Goal: Find specific page/section: Find specific page/section

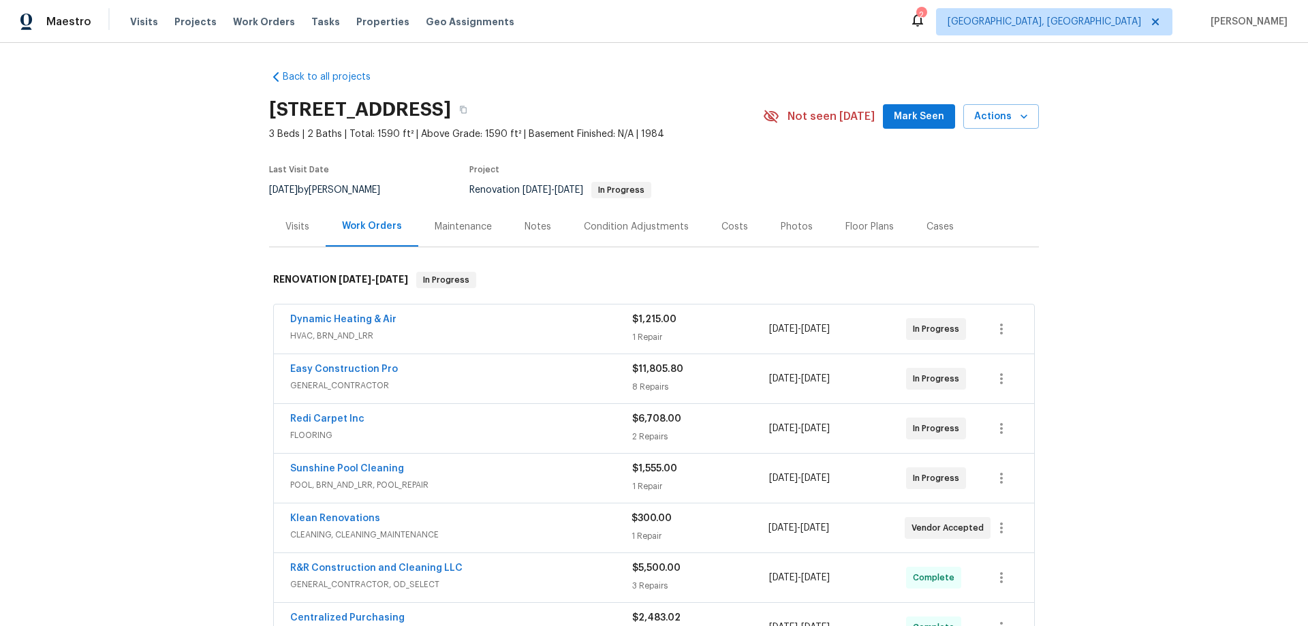
click at [187, 285] on div "Back to all projects [STREET_ADDRESS] 3 Beds | 2 Baths | Total: 1590 ft² | Abov…" at bounding box center [654, 334] width 1308 height 583
click at [185, 288] on div "Back to all projects 2315 Hidden Lake St, Kissimmee, FL 34741 3 Beds | 2 Baths …" at bounding box center [654, 334] width 1308 height 583
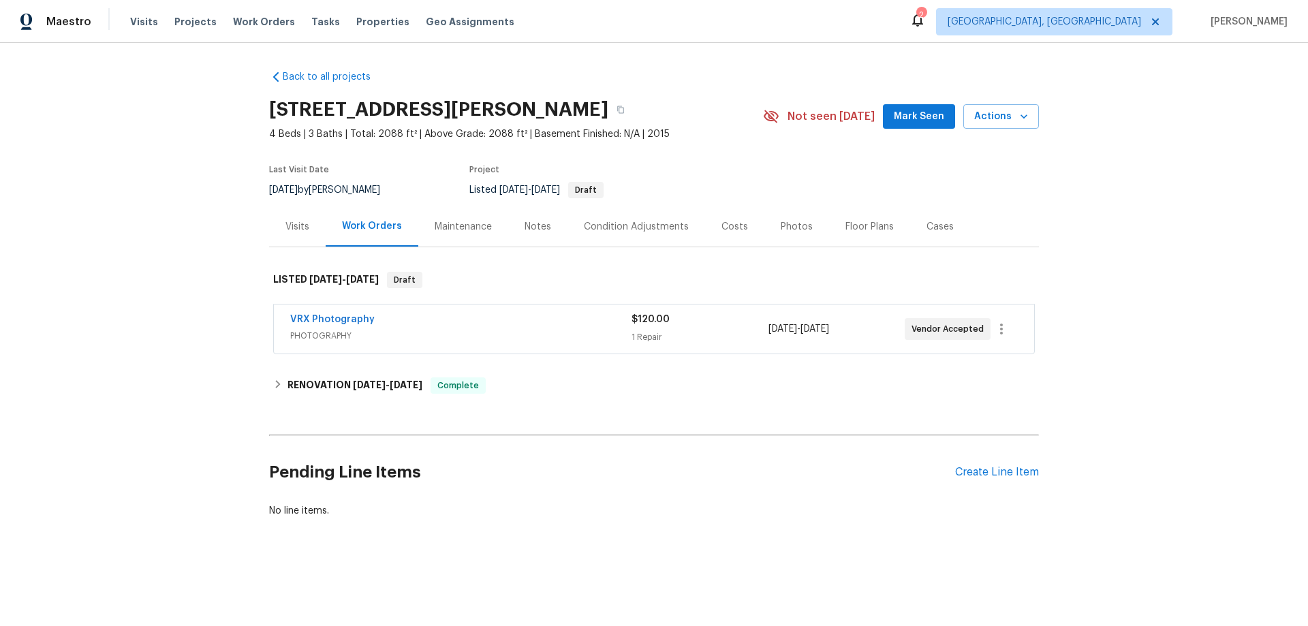
click at [305, 232] on div "Visits" at bounding box center [297, 226] width 57 height 40
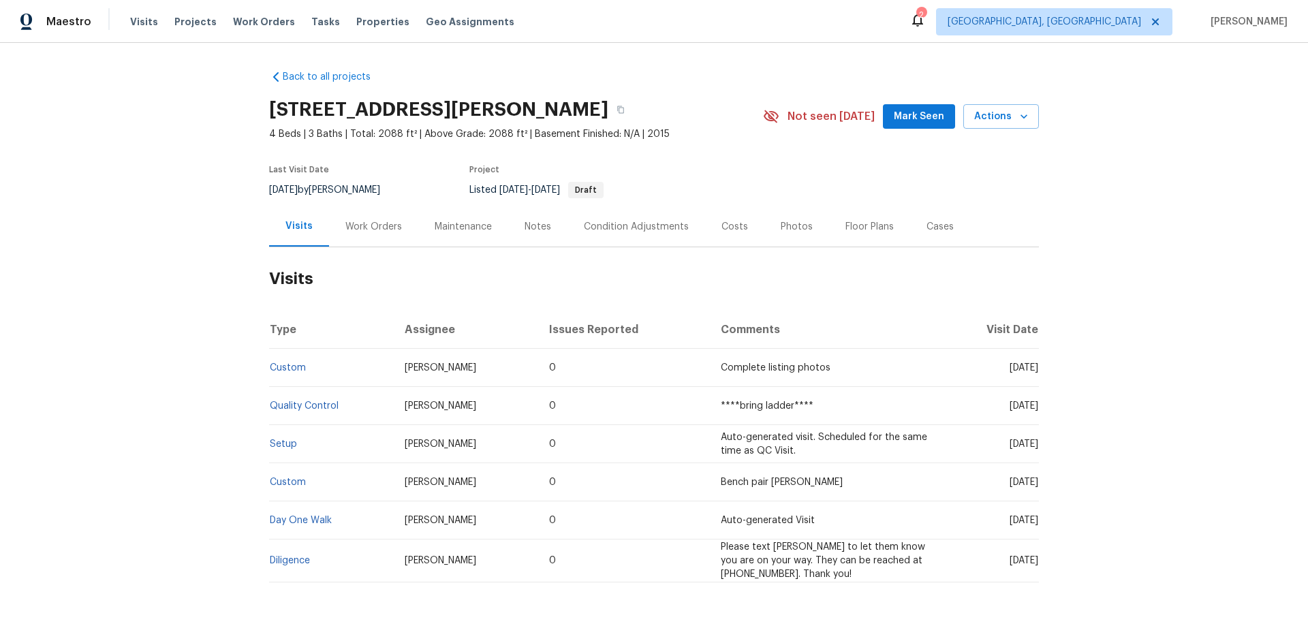
drag, startPoint x: 366, startPoint y: 234, endPoint x: 366, endPoint y: 250, distance: 16.4
click at [366, 234] on div "Work Orders" at bounding box center [373, 226] width 89 height 40
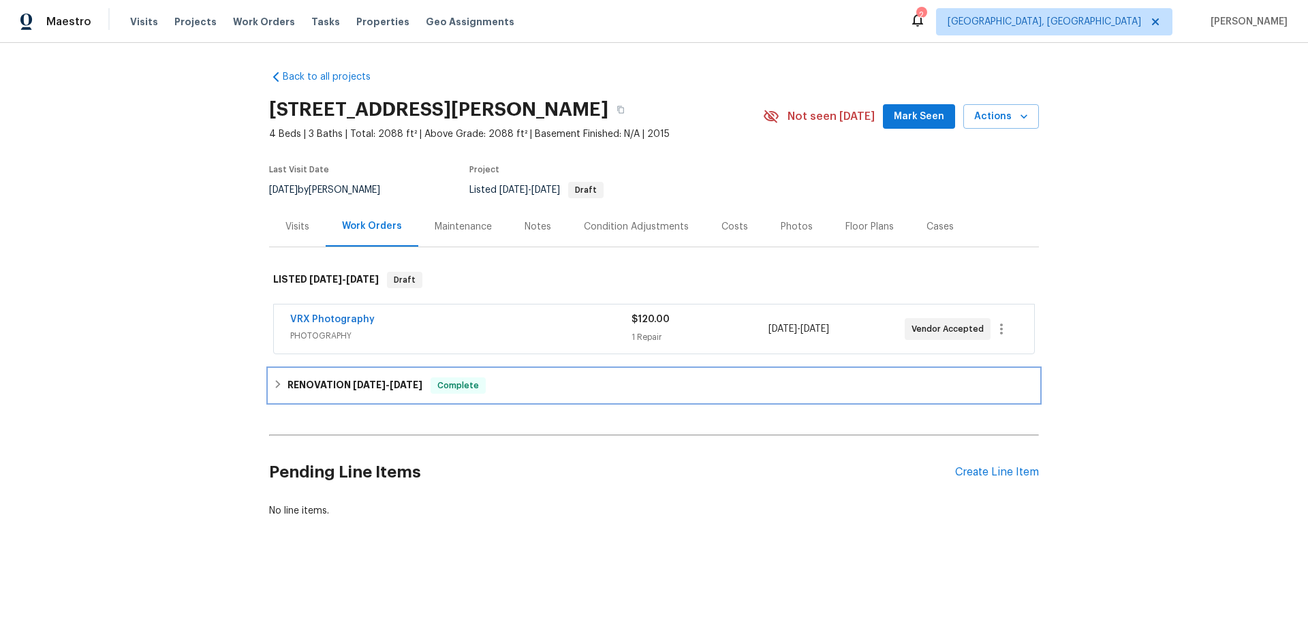
click at [307, 388] on h6 "RENOVATION 8/27/25 - 9/12/25" at bounding box center [354, 385] width 135 height 16
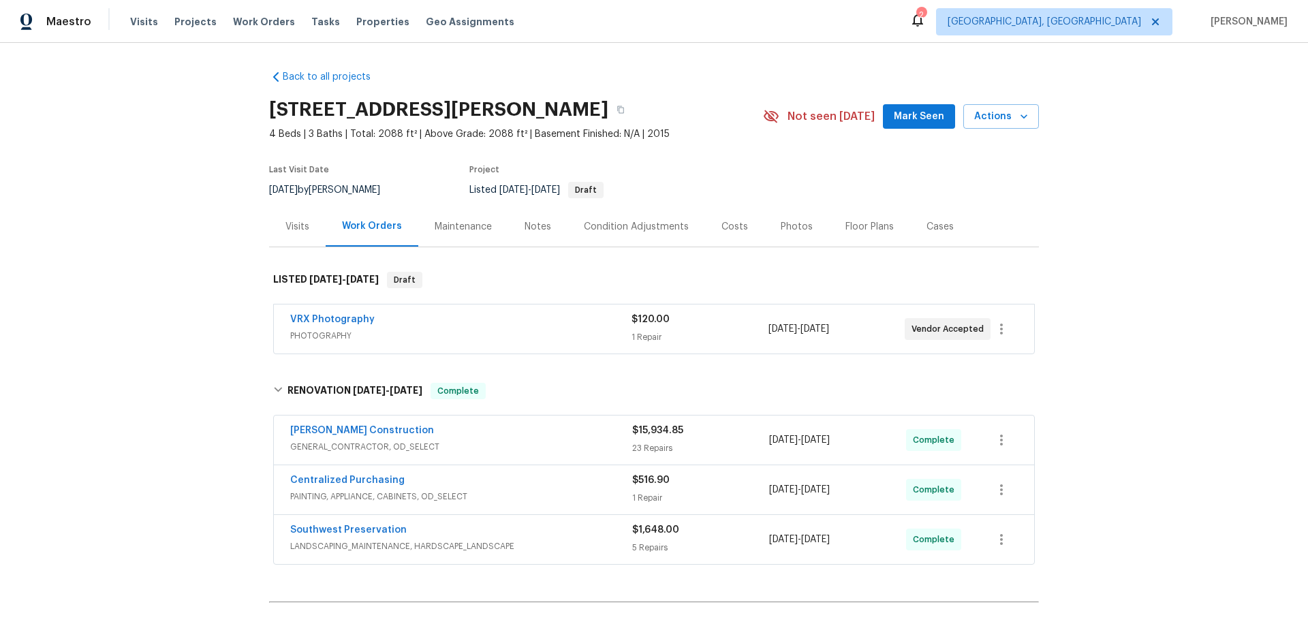
click at [187, 315] on div "Back to all projects 3433 W Chambers St, Phoenix, AZ 85041 4 Beds | 3 Baths | T…" at bounding box center [654, 334] width 1308 height 583
click at [155, 281] on div "Back to all projects 3433 W Chambers St, Phoenix, AZ 85041 4 Beds | 3 Baths | T…" at bounding box center [654, 334] width 1308 height 583
click at [174, 279] on div "Back to all projects 3433 W Chambers St, Phoenix, AZ 85041 4 Beds | 3 Baths | T…" at bounding box center [654, 334] width 1308 height 583
click at [192, 312] on div "Back to all projects 3433 W Chambers St, Phoenix, AZ 85041 4 Beds | 3 Baths | T…" at bounding box center [654, 334] width 1308 height 583
click at [193, 354] on div "Back to all projects 3433 W Chambers St, Phoenix, AZ 85041 4 Beds | 3 Baths | T…" at bounding box center [654, 334] width 1308 height 583
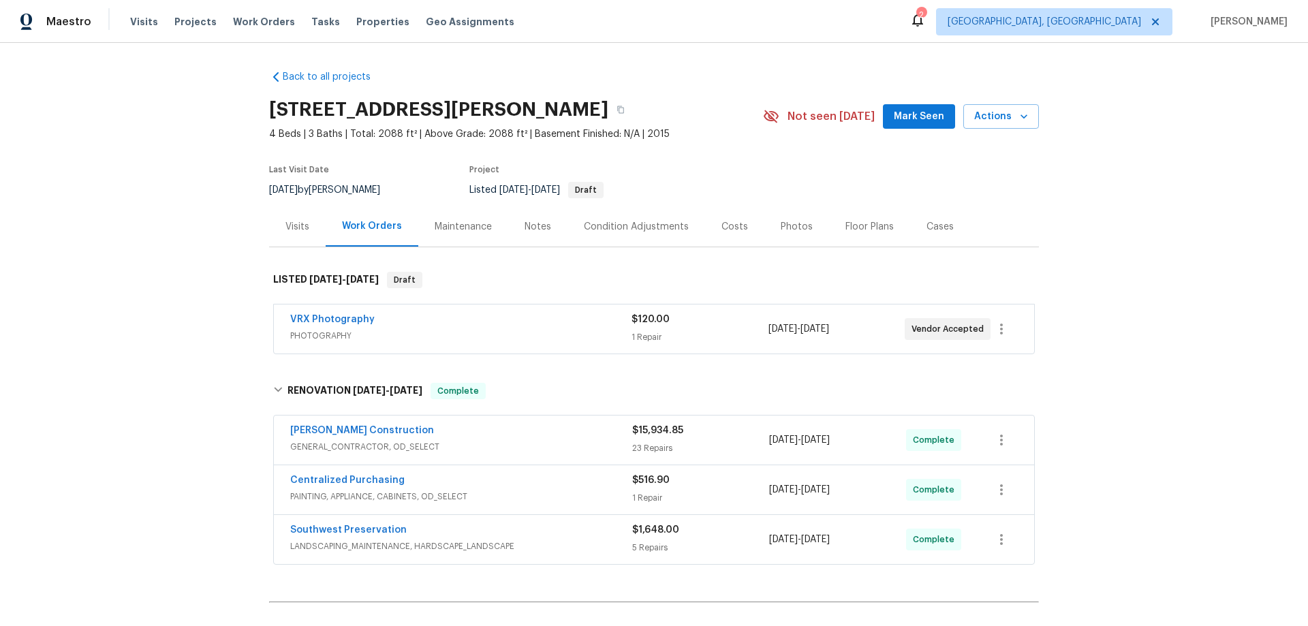
click at [220, 273] on div "Back to all projects 3433 W Chambers St, Phoenix, AZ 85041 4 Beds | 3 Baths | T…" at bounding box center [654, 334] width 1308 height 583
click at [164, 298] on div "Back to all projects 3433 W Chambers St, Phoenix, AZ 85041 4 Beds | 3 Baths | T…" at bounding box center [654, 334] width 1308 height 583
click at [138, 255] on div "Back to all projects 3433 W Chambers St, Phoenix, AZ 85041 4 Beds | 3 Baths | T…" at bounding box center [654, 334] width 1308 height 583
click at [167, 335] on div "Back to all projects 3433 W Chambers St, Phoenix, AZ 85041 4 Beds | 3 Baths | T…" at bounding box center [654, 334] width 1308 height 583
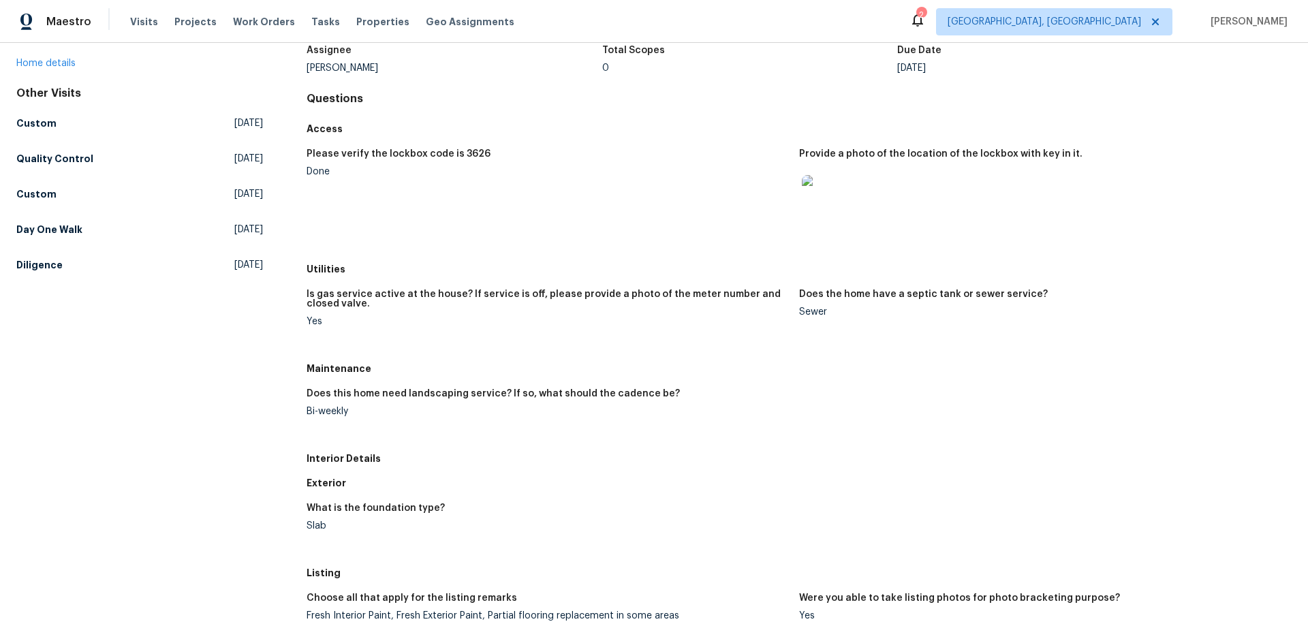
scroll to position [204, 0]
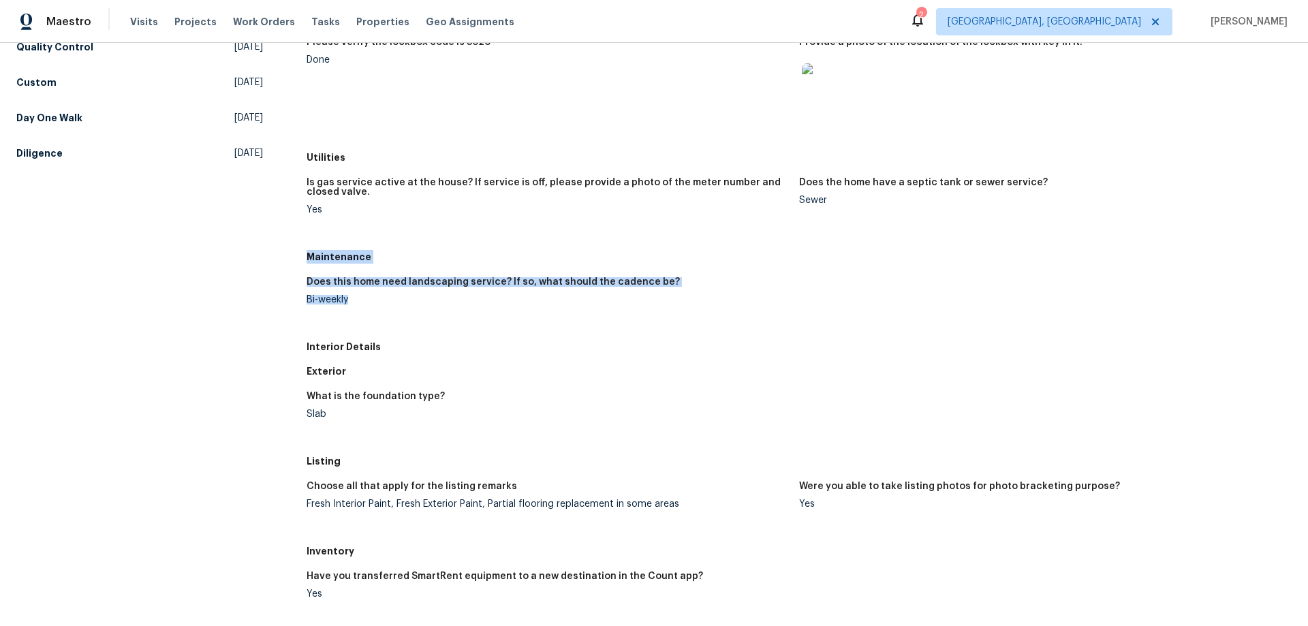
drag, startPoint x: 307, startPoint y: 255, endPoint x: 373, endPoint y: 307, distance: 84.0
click at [373, 307] on div "Maintenance Does this home need landscaping service? If so, what should the cad…" at bounding box center [799, 290] width 985 height 90
click at [341, 258] on h5 "Maintenance" at bounding box center [799, 257] width 985 height 14
drag, startPoint x: 305, startPoint y: 256, endPoint x: 352, endPoint y: 309, distance: 70.0
click at [352, 309] on div "Maintenance Does this home need landscaping service? If so, what should the cad…" at bounding box center [799, 290] width 985 height 90
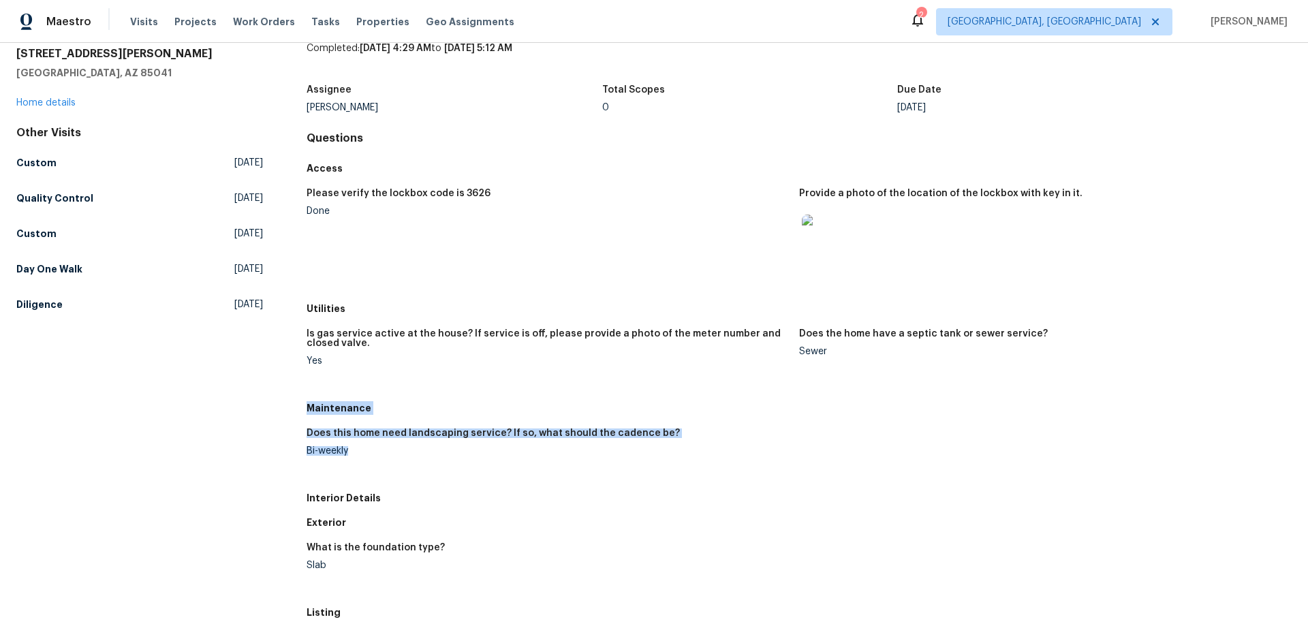
scroll to position [136, 0]
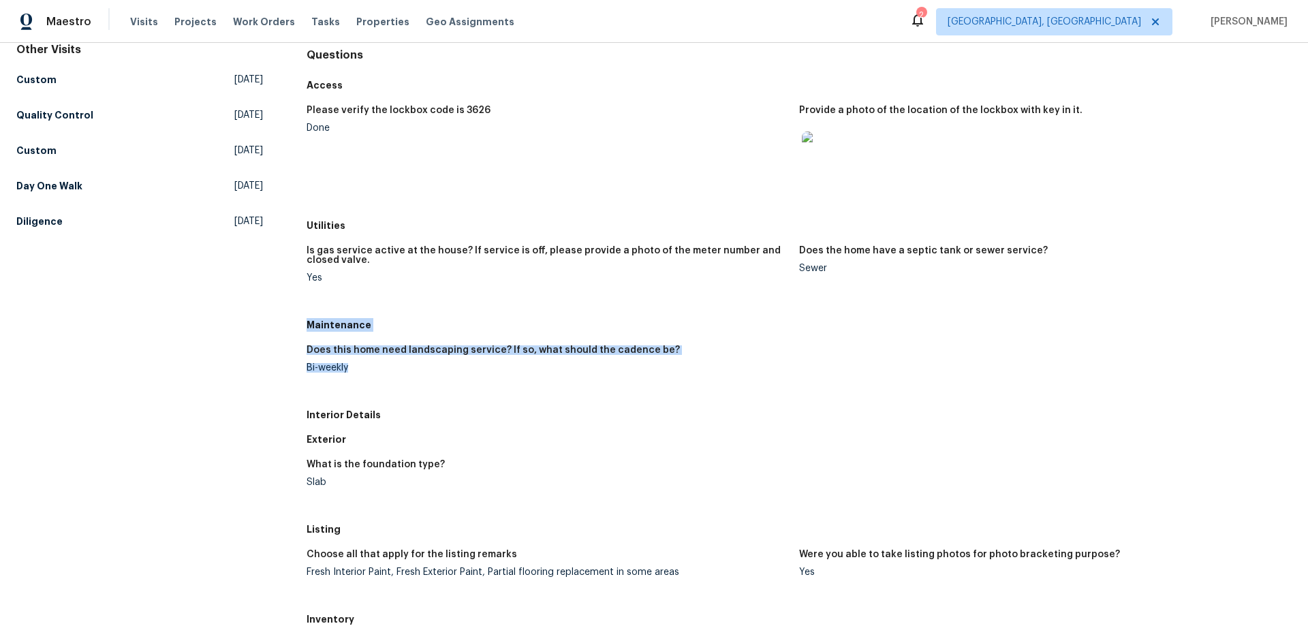
click at [345, 342] on div "Does this home need landscaping service? If so, what should the cadence be? Bi-…" at bounding box center [799, 369] width 985 height 65
drag, startPoint x: 305, startPoint y: 329, endPoint x: 343, endPoint y: 384, distance: 67.1
click at [343, 384] on div "Maintenance Does this home need landscaping service? If so, what should the cad…" at bounding box center [799, 358] width 985 height 90
drag, startPoint x: 387, startPoint y: 391, endPoint x: 382, endPoint y: 384, distance: 9.3
click at [386, 388] on figure "Does this home need landscaping service? If so, what should the cadence be? Bi-…" at bounding box center [553, 369] width 493 height 49
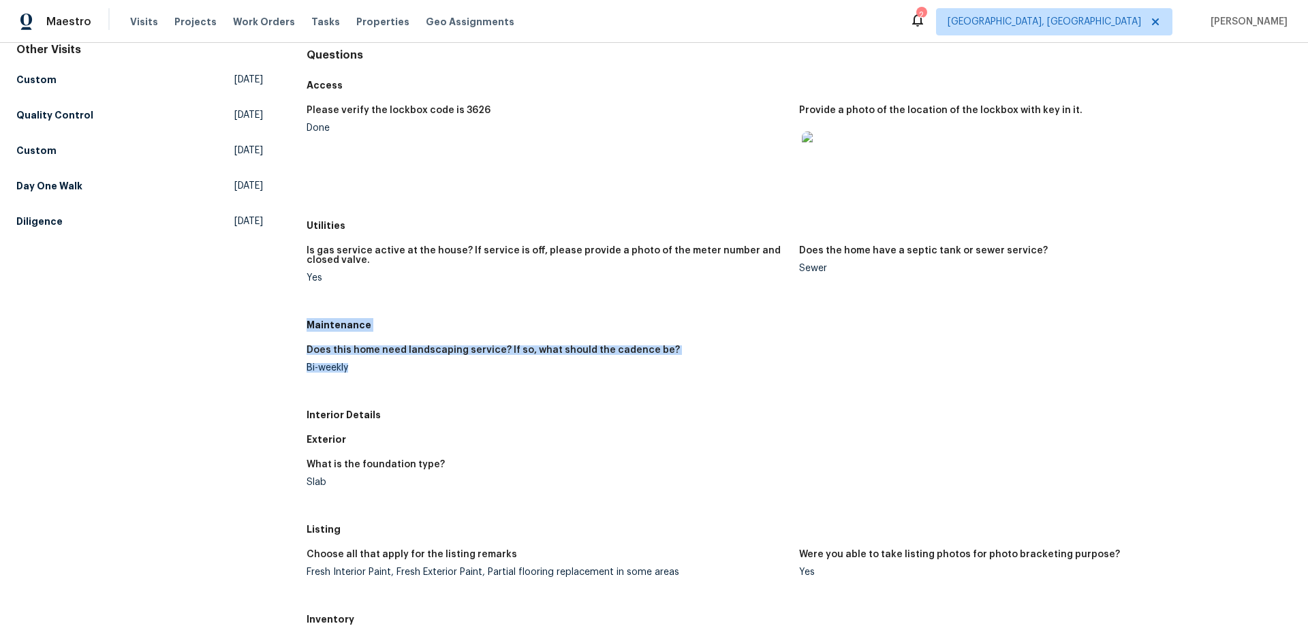
drag, startPoint x: 301, startPoint y: 322, endPoint x: 354, endPoint y: 373, distance: 73.7
click at [354, 373] on div "All visits 3433 W Chambers St Phoenix, AZ 85041 Home details Other Visits Custo…" at bounding box center [653, 480] width 1275 height 1093
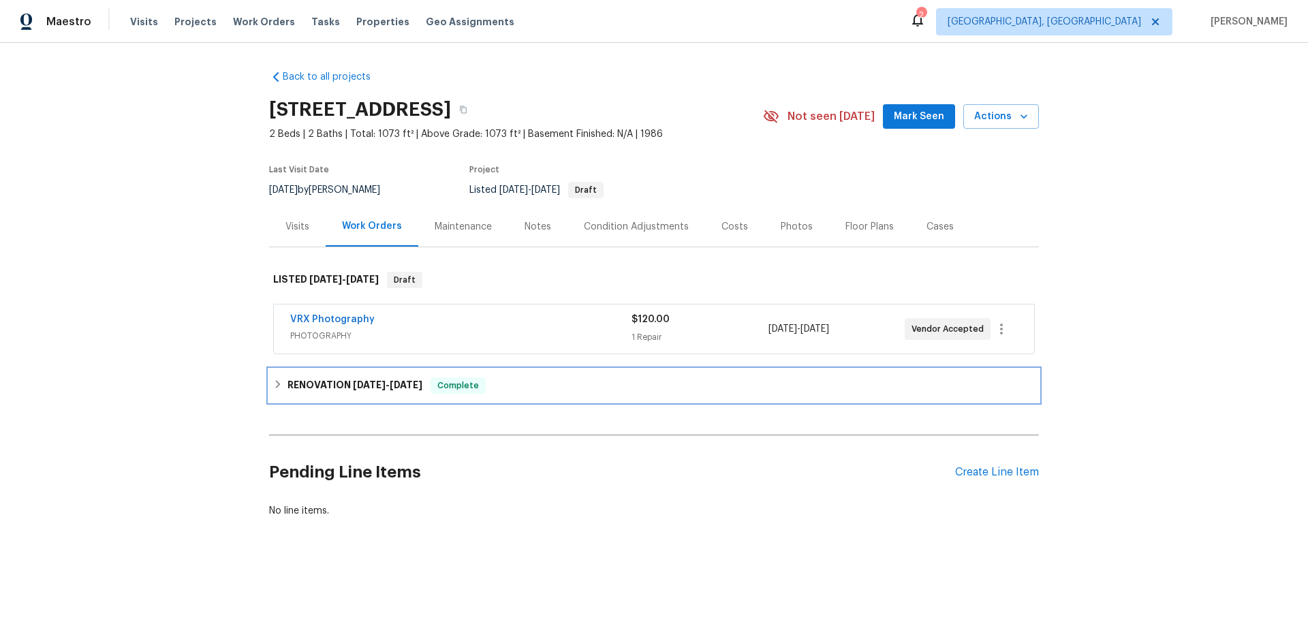
drag, startPoint x: 310, startPoint y: 394, endPoint x: 176, endPoint y: 309, distance: 158.4
click at [309, 393] on div "RENOVATION [DATE] - [DATE] Complete" at bounding box center [654, 385] width 770 height 33
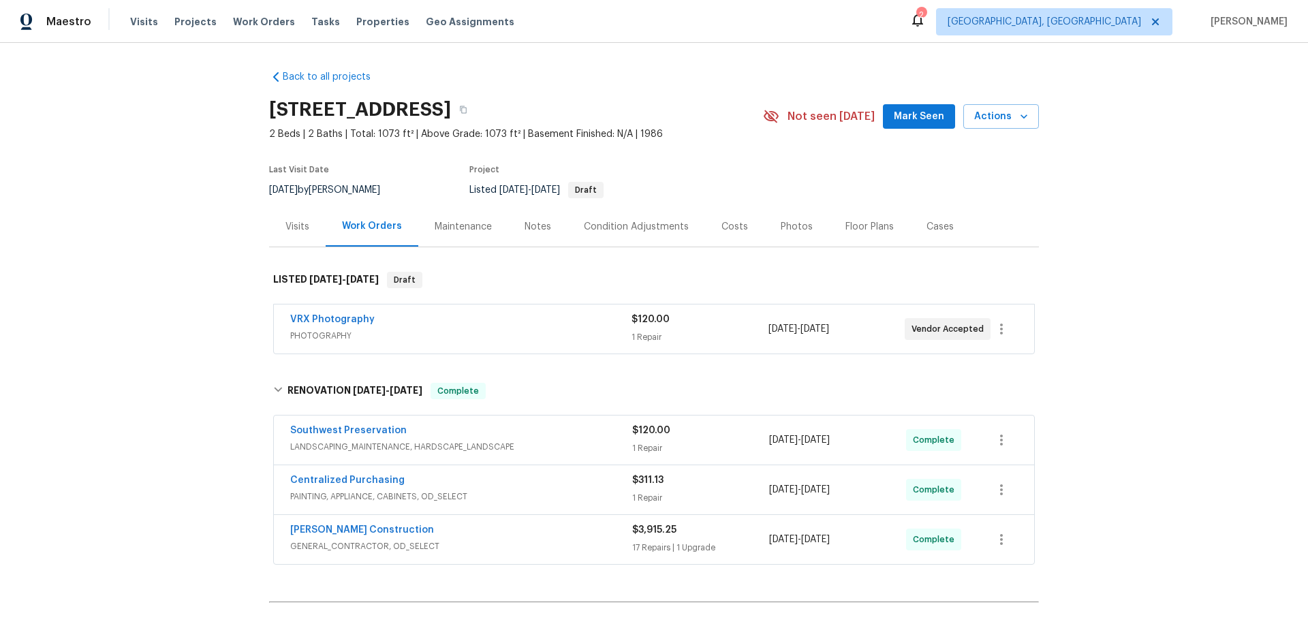
click at [186, 290] on div "Back to all projects [STREET_ADDRESS] 2 Beds | 2 Baths | Total: 1073 ft² | Abov…" at bounding box center [654, 334] width 1308 height 583
click at [228, 296] on div "Back to all projects [STREET_ADDRESS] 2 Beds | 2 Baths | Total: 1073 ft² | Abov…" at bounding box center [654, 334] width 1308 height 583
click at [188, 189] on div "Back to all projects [STREET_ADDRESS] 2 Beds | 2 Baths | Total: 1073 ft² | Abov…" at bounding box center [654, 334] width 1308 height 583
click at [213, 231] on div "Back to all projects 334 W Lodge Dr, Tempe, AZ 85283 2 Beds | 2 Baths | Total: …" at bounding box center [654, 334] width 1308 height 583
click at [134, 261] on div "Back to all projects 334 W Lodge Dr, Tempe, AZ 85283 2 Beds | 2 Baths | Total: …" at bounding box center [654, 334] width 1308 height 583
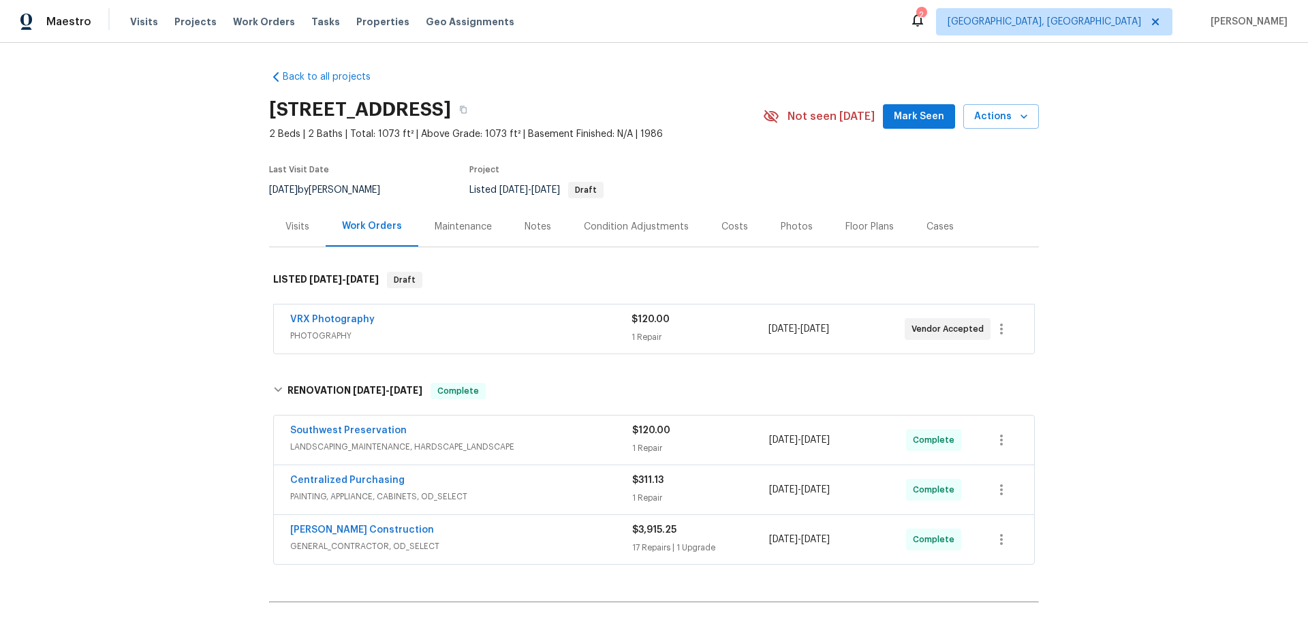
click at [188, 275] on div "Back to all projects 334 W Lodge Dr, Tempe, AZ 85283 2 Beds | 2 Baths | Total: …" at bounding box center [654, 334] width 1308 height 583
click at [144, 294] on div "Back to all projects 334 W Lodge Dr, Tempe, AZ 85283 2 Beds | 2 Baths | Total: …" at bounding box center [654, 334] width 1308 height 583
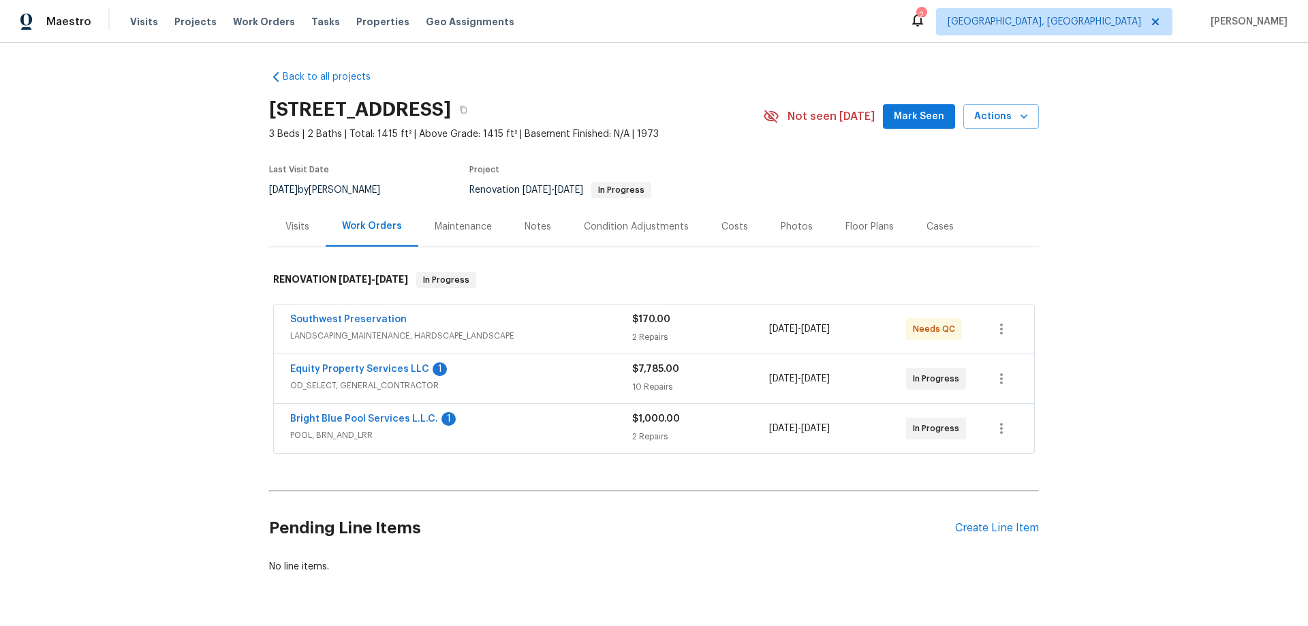
click at [183, 345] on div "Back to all projects [STREET_ADDRESS] 3 Beds | 2 Baths | Total: 1415 ft² | Abov…" at bounding box center [654, 334] width 1308 height 583
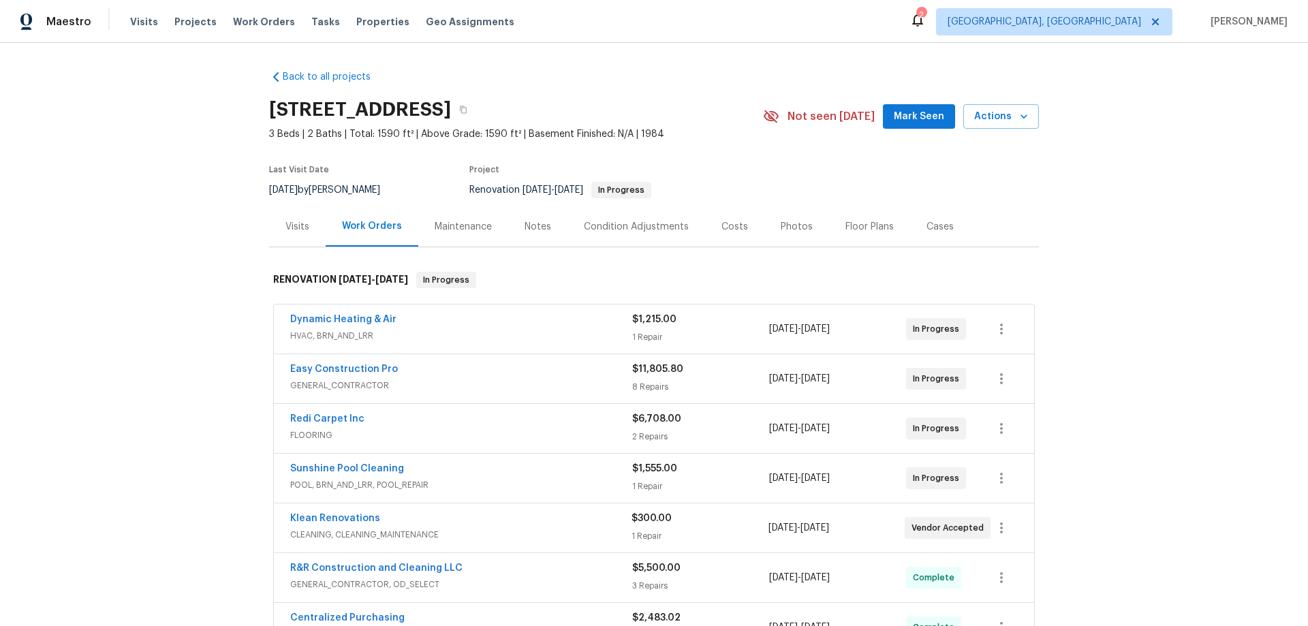
click at [108, 359] on div "Back to all projects 2315 Hidden Lake St, Kissimmee, FL 34741 3 Beds | 2 Baths …" at bounding box center [654, 334] width 1308 height 583
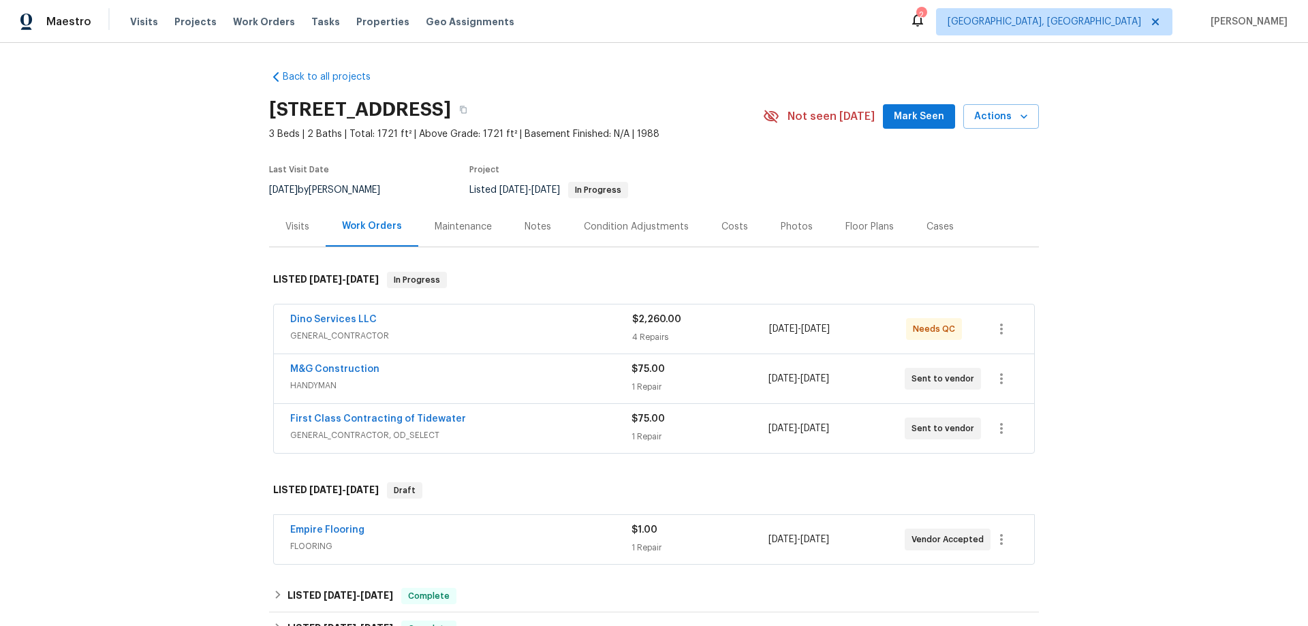
click at [217, 308] on div "Back to all projects [STREET_ADDRESS] 3 Beds | 2 Baths | Total: 1721 ft² | Abov…" at bounding box center [654, 334] width 1308 height 583
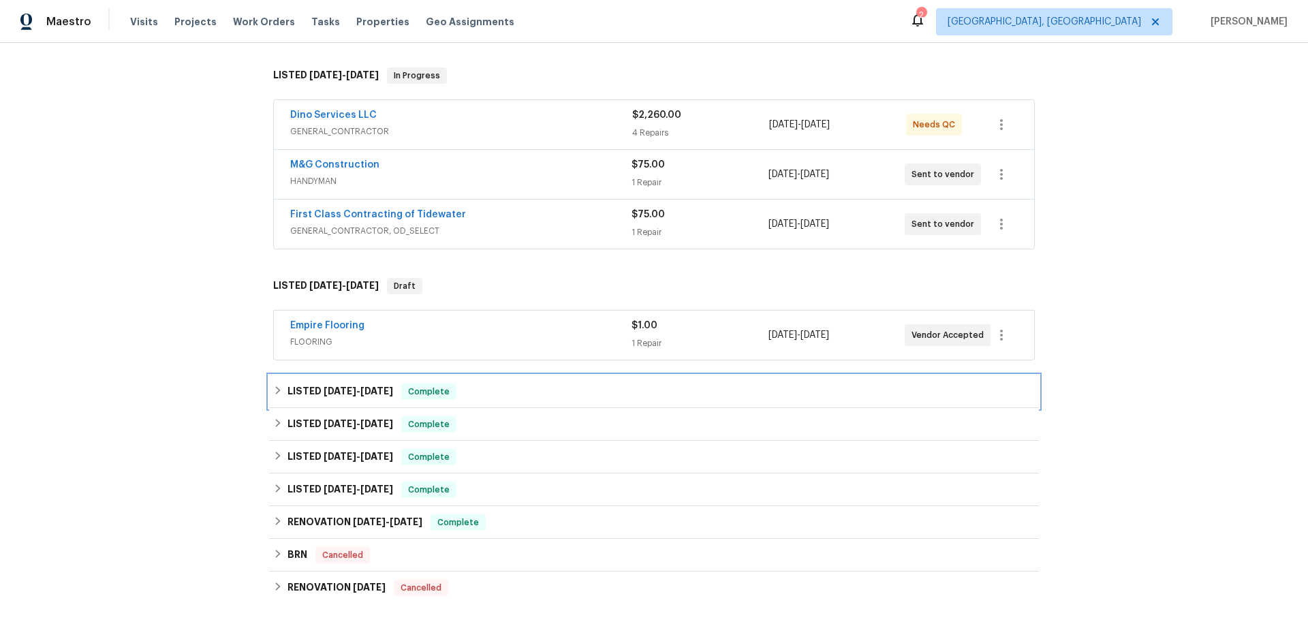
click at [287, 392] on h6 "LISTED 6/9/25 - 6/12/25" at bounding box center [340, 392] width 106 height 16
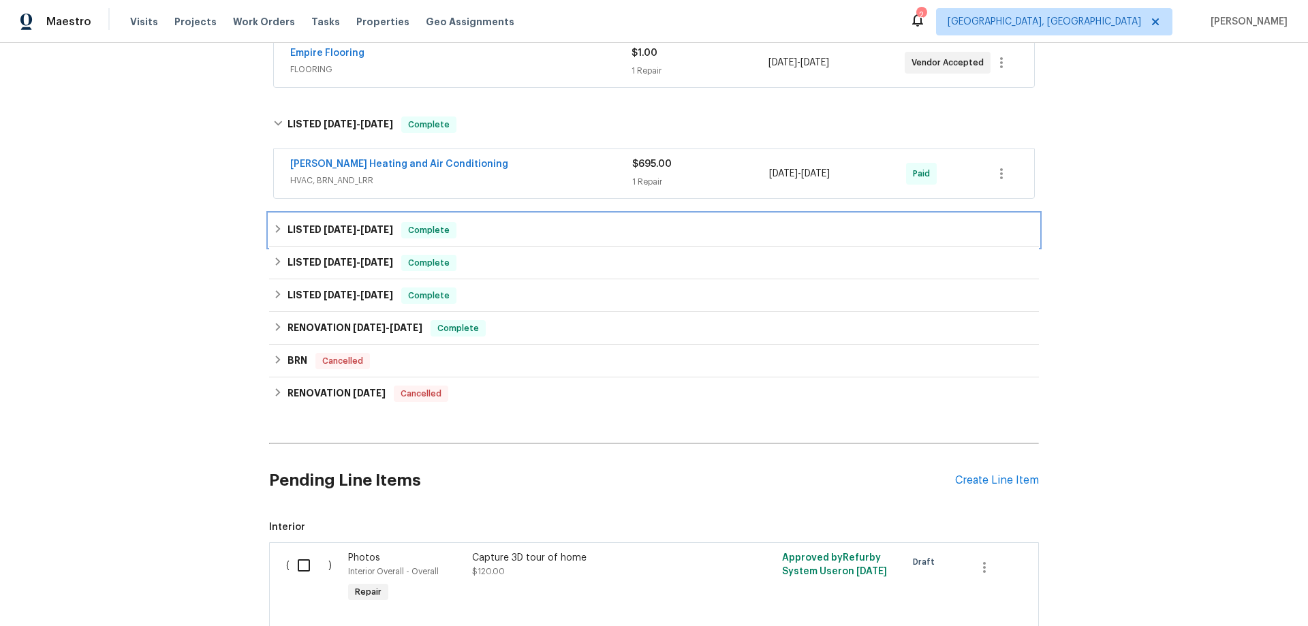
click at [307, 228] on h6 "LISTED 3/27/25 - 4/11/25" at bounding box center [340, 230] width 106 height 16
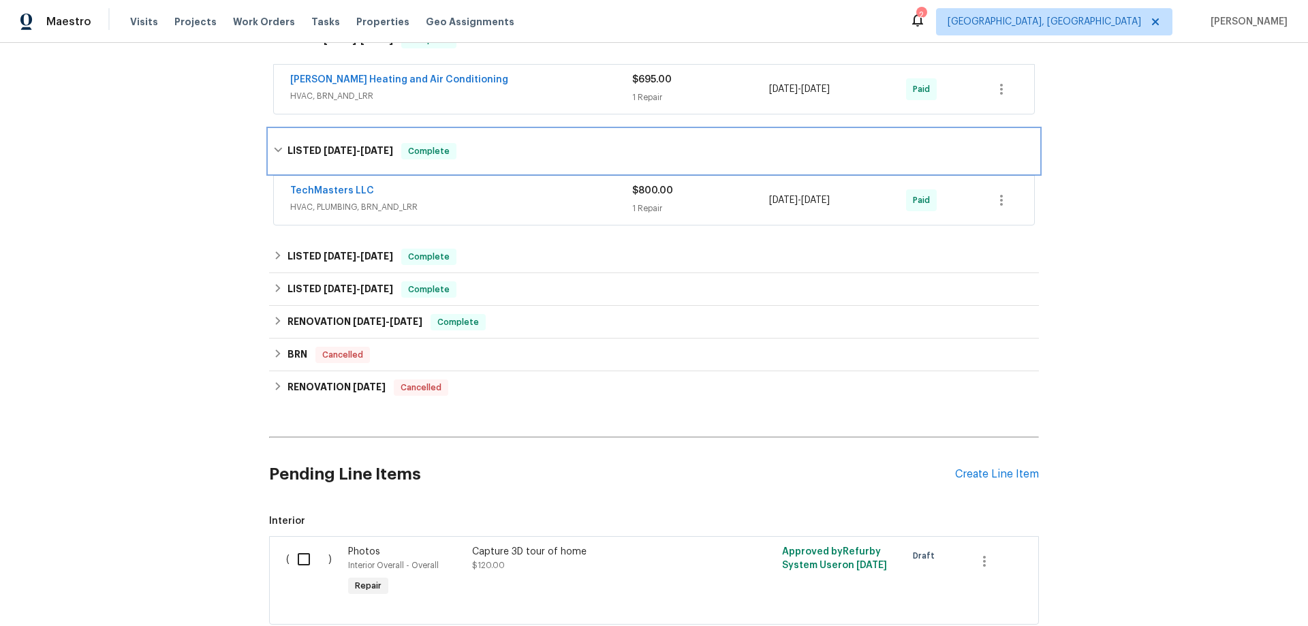
scroll to position [660, 0]
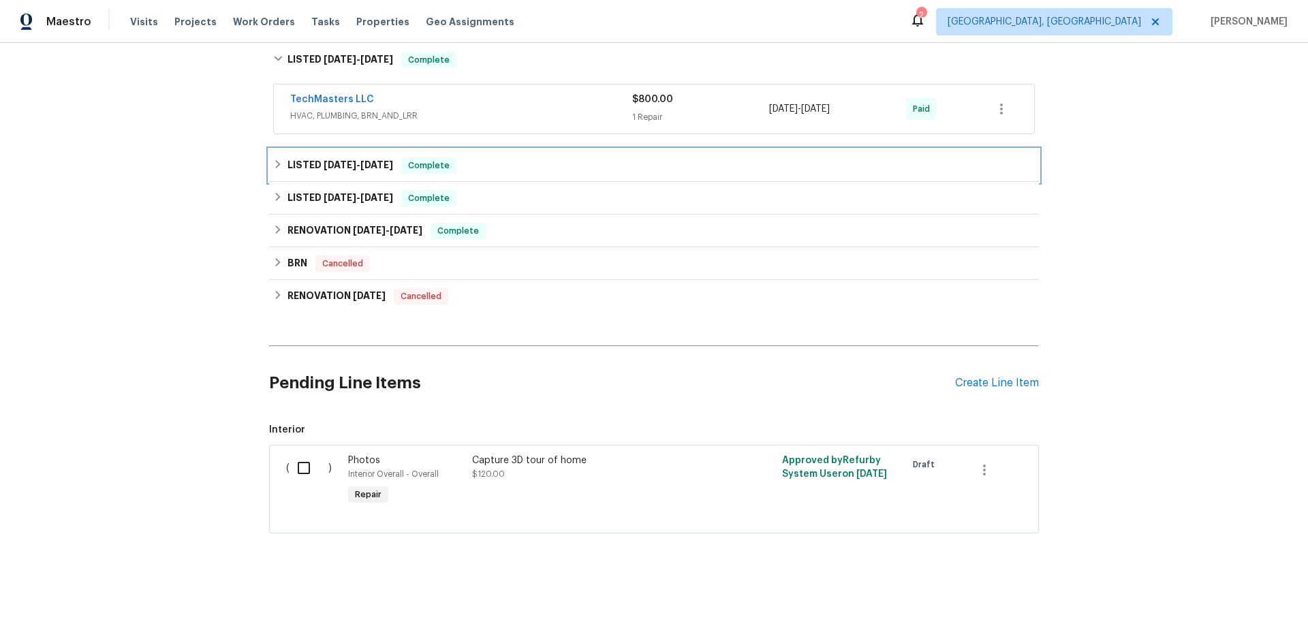
click at [294, 164] on h6 "LISTED 3/19/25 - 3/20/25" at bounding box center [340, 165] width 106 height 16
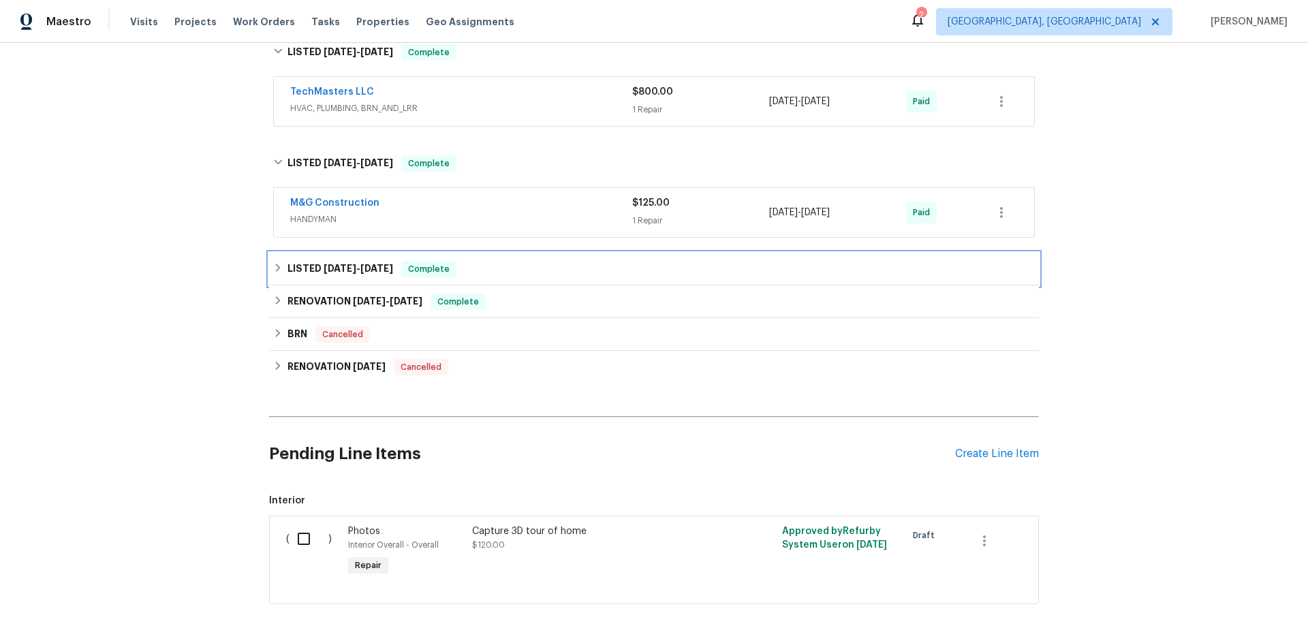
click at [278, 276] on div "LISTED 3/11/25 - 3/13/25 Complete" at bounding box center [654, 269] width 770 height 33
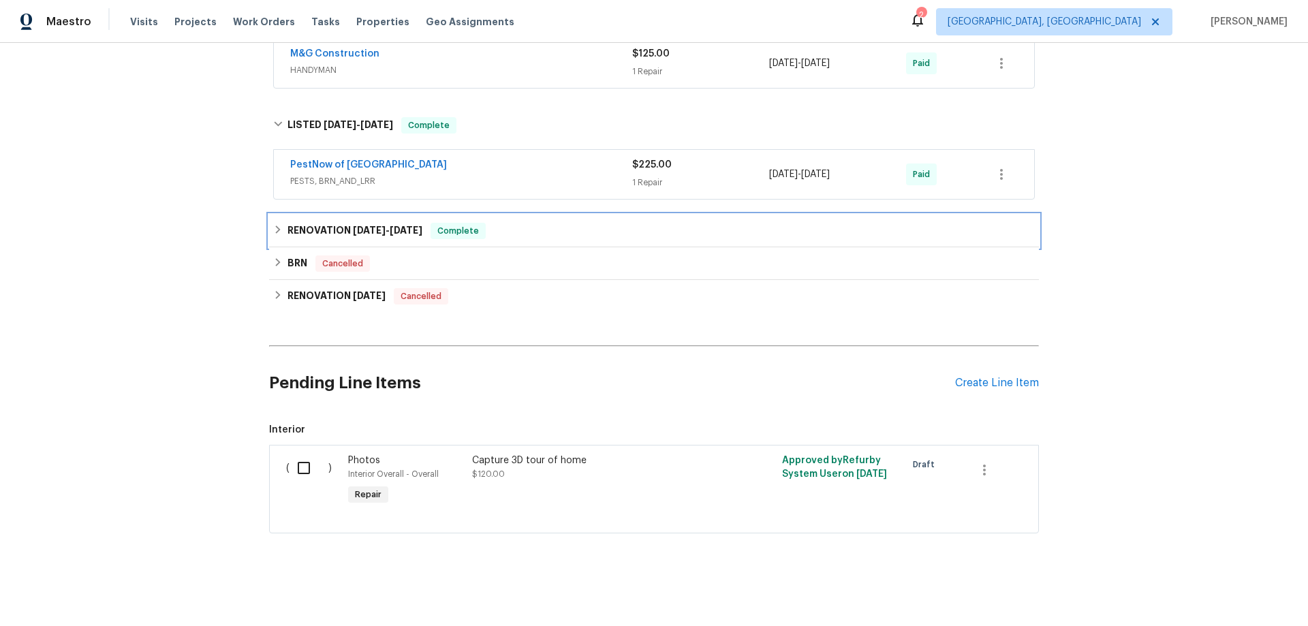
click at [273, 225] on div "RENOVATION 2/16/25 - 3/4/25 Complete" at bounding box center [654, 231] width 762 height 16
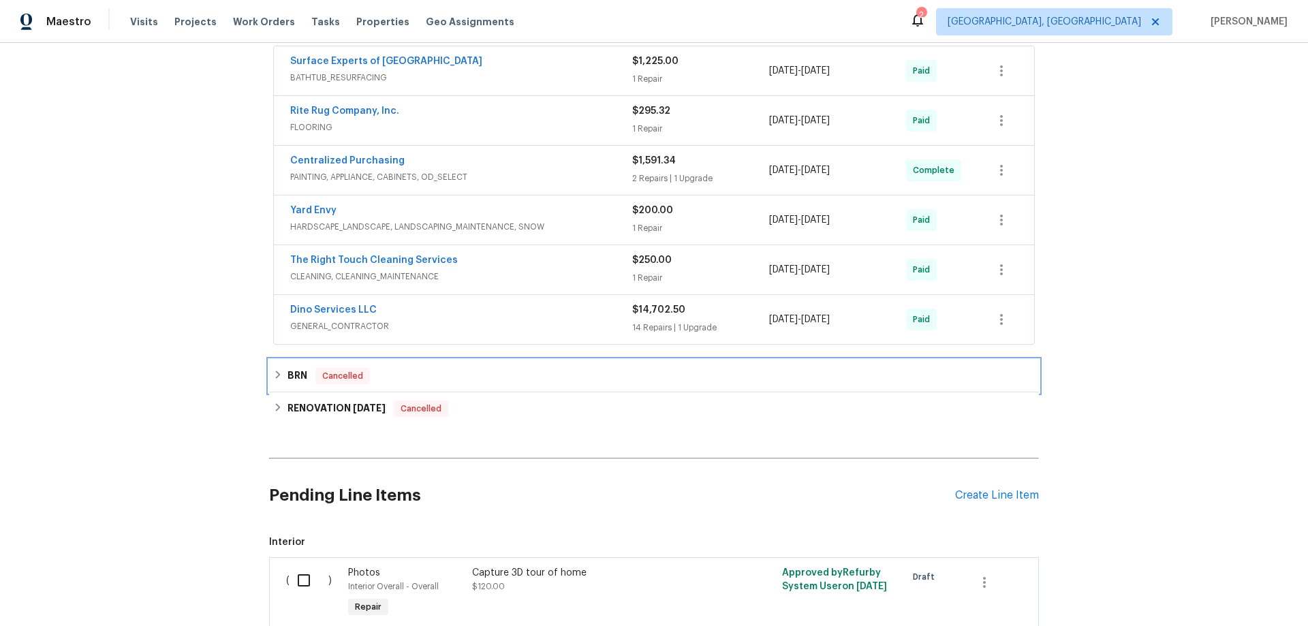
click at [275, 378] on icon at bounding box center [278, 375] width 10 height 10
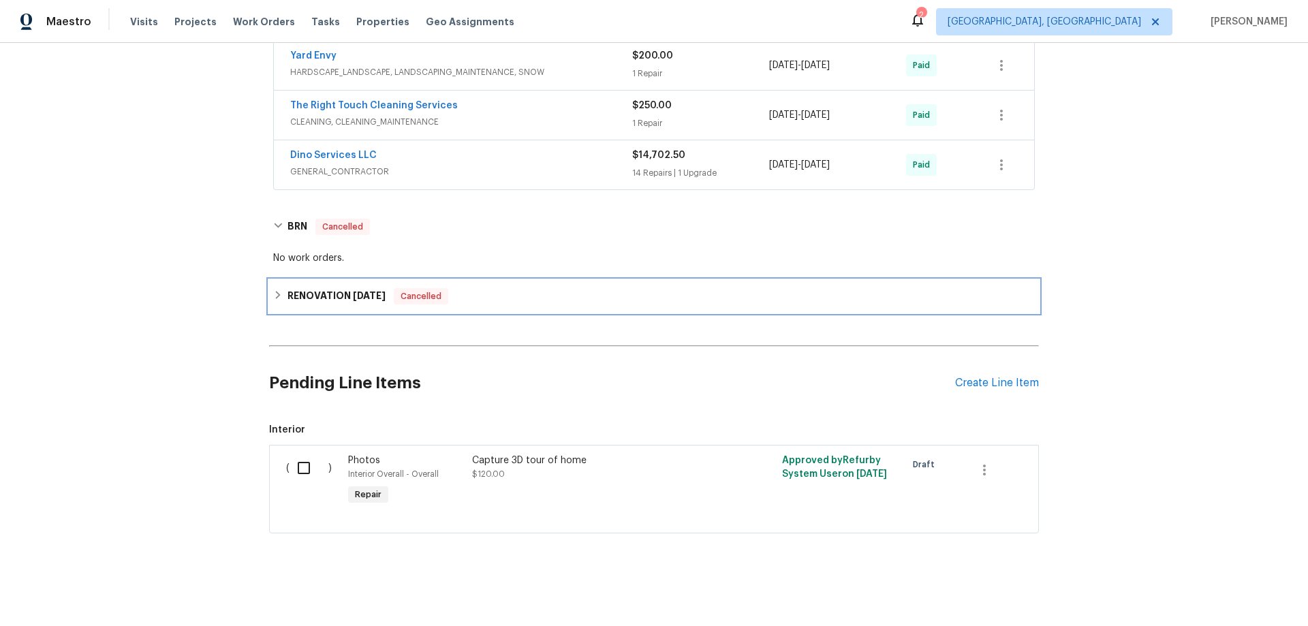
click at [282, 296] on div "RENOVATION 1/3/25 Cancelled" at bounding box center [654, 296] width 770 height 33
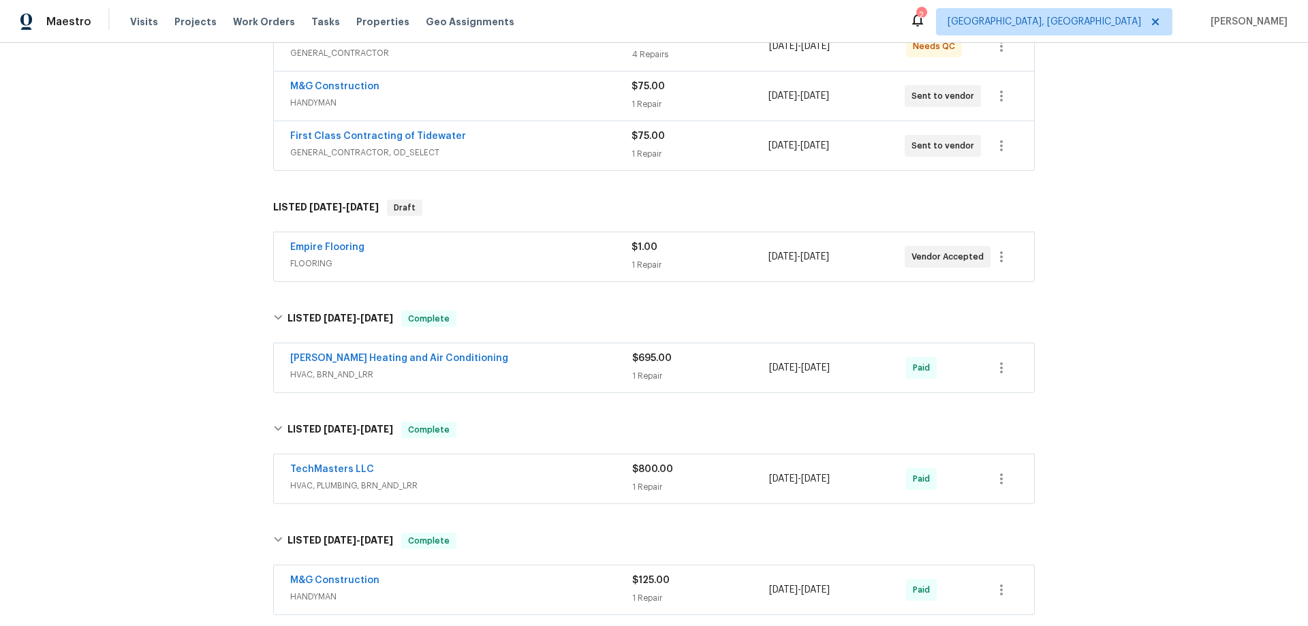
scroll to position [31, 0]
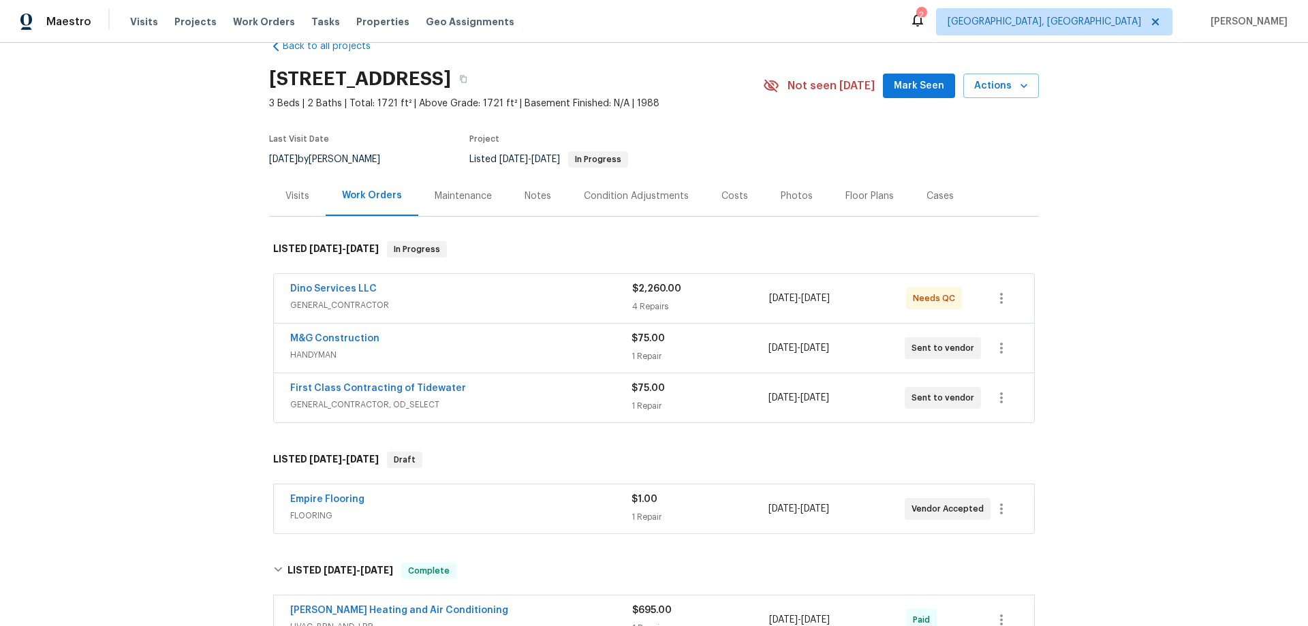
click at [170, 263] on div "Back to all projects 5614 Chatmoss Rd, Midlothian, VA 23112 3 Beds | 2 Baths | …" at bounding box center [654, 334] width 1308 height 583
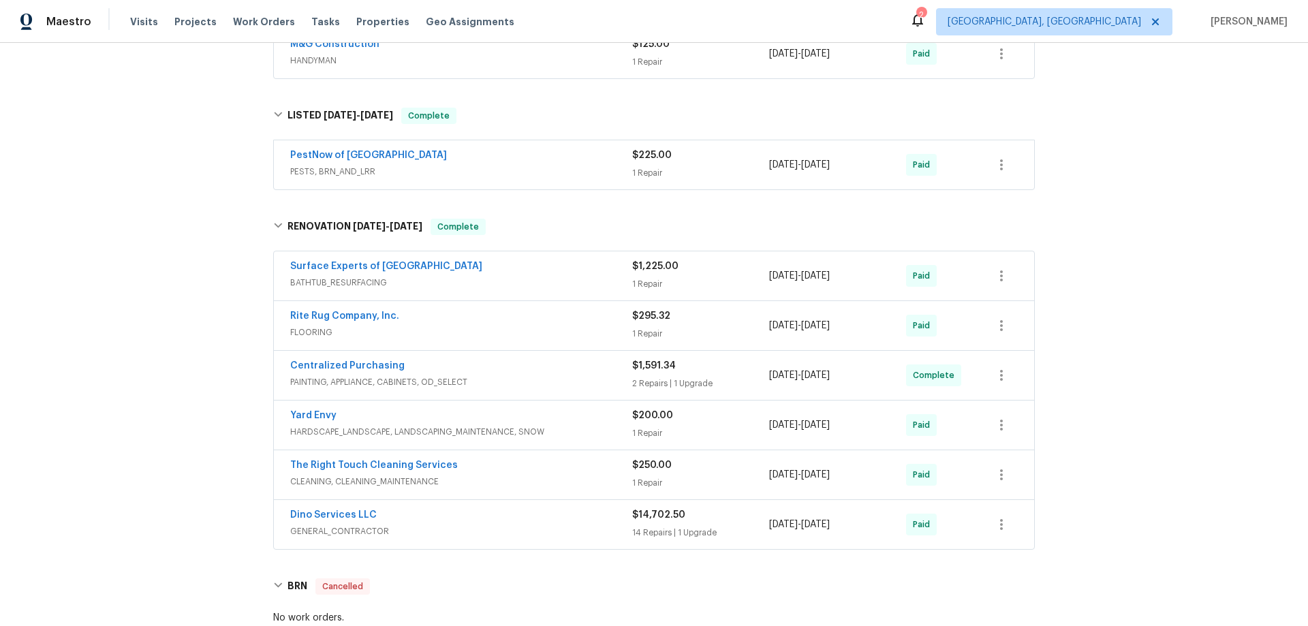
scroll to position [1023, 0]
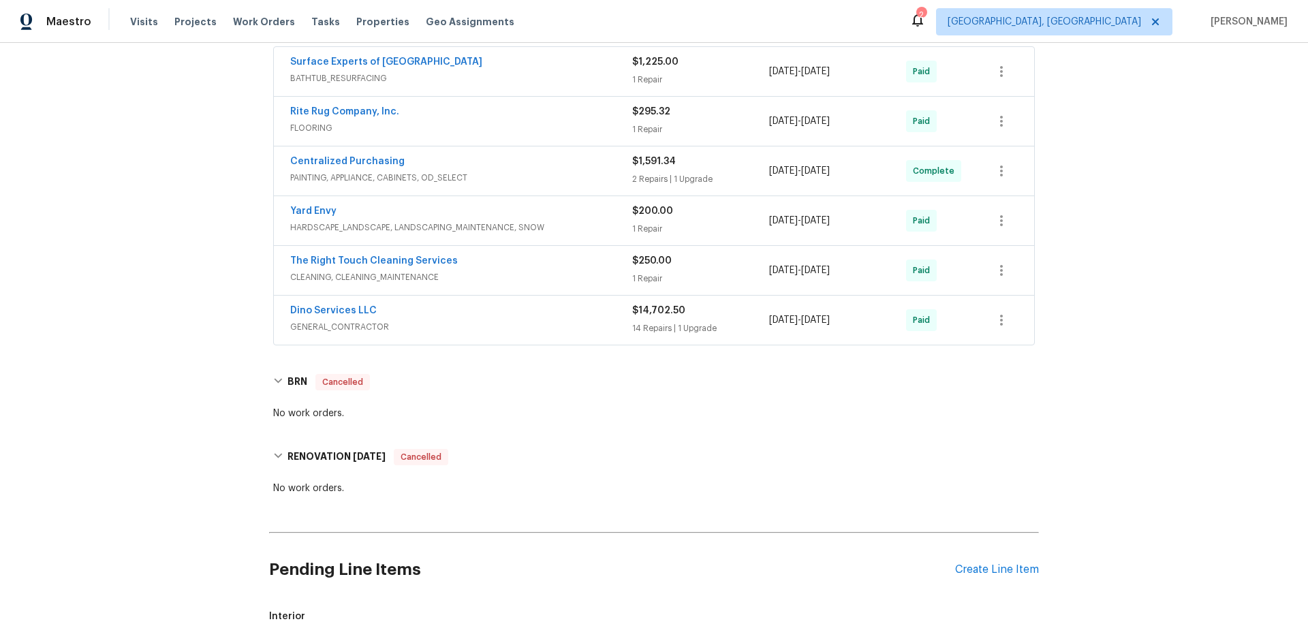
click at [161, 275] on div "Back to all projects 5614 Chatmoss Rd, Midlothian, VA 23112 3 Beds | 2 Baths | …" at bounding box center [654, 334] width 1308 height 583
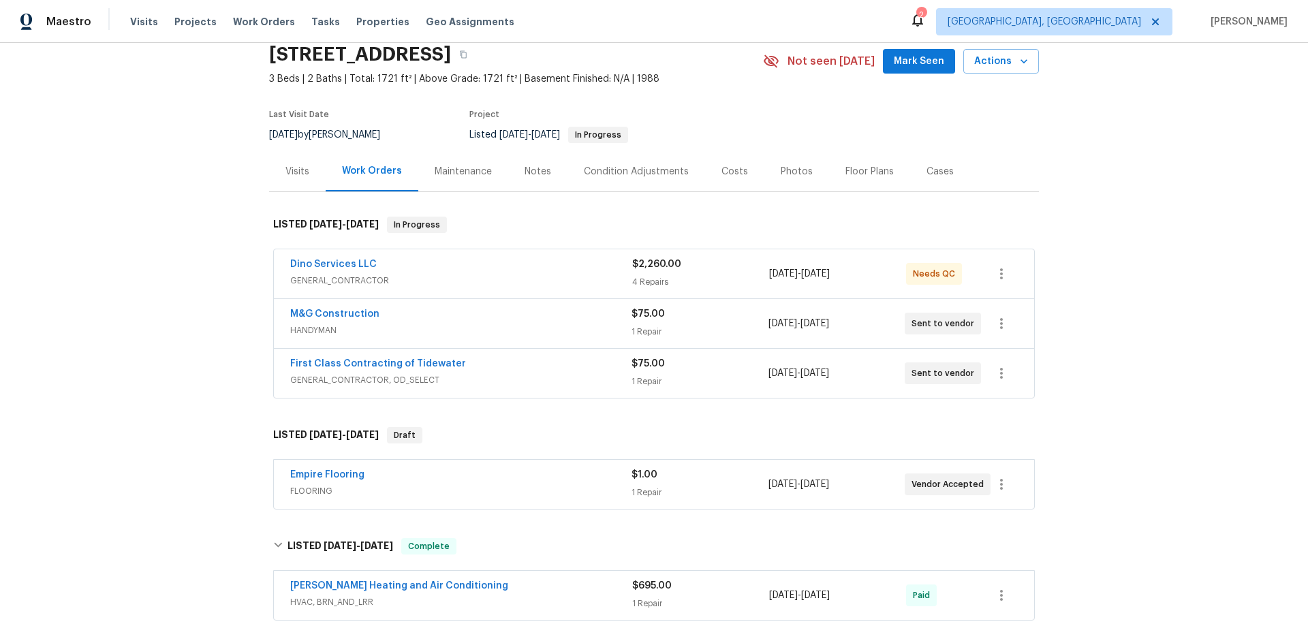
scroll to position [0, 0]
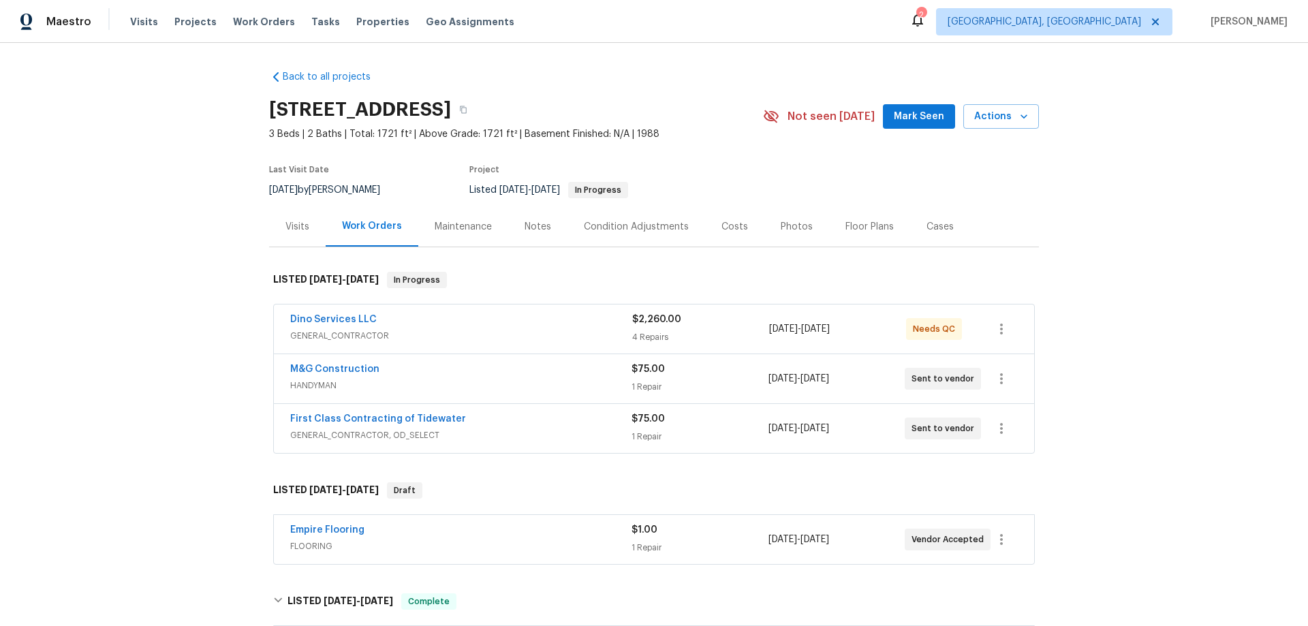
click at [136, 232] on div "Back to all projects 5614 Chatmoss Rd, Midlothian, VA 23112 3 Beds | 2 Baths | …" at bounding box center [654, 334] width 1308 height 583
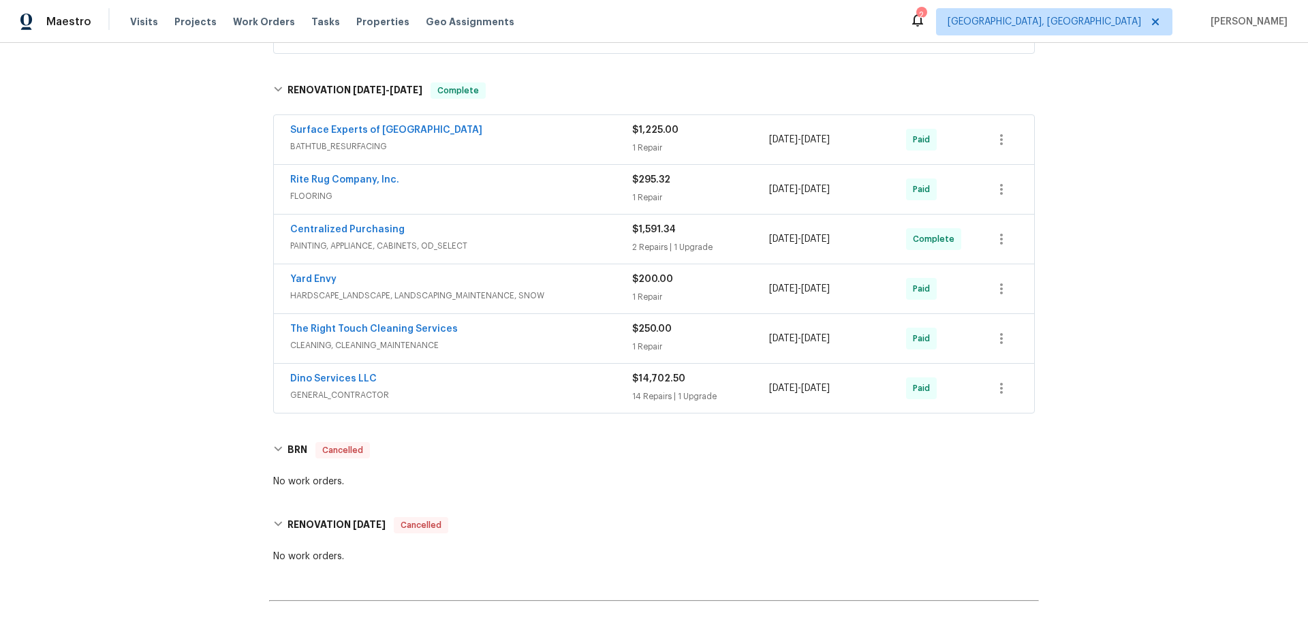
click at [203, 231] on div "Back to all projects 5614 Chatmoss Rd, Midlothian, VA 23112 3 Beds | 2 Baths | …" at bounding box center [654, 334] width 1308 height 583
click at [189, 298] on div "Back to all projects 5614 Chatmoss Rd, Midlothian, VA 23112 3 Beds | 2 Baths | …" at bounding box center [654, 334] width 1308 height 583
click at [156, 207] on div "Back to all projects 5614 Chatmoss Rd, Midlothian, VA 23112 3 Beds | 2 Baths | …" at bounding box center [654, 334] width 1308 height 583
click at [183, 243] on div "Back to all projects 5614 Chatmoss Rd, Midlothian, VA 23112 3 Beds | 2 Baths | …" at bounding box center [654, 334] width 1308 height 583
click at [116, 314] on div "Back to all projects 5614 Chatmoss Rd, Midlothian, VA 23112 3 Beds | 2 Baths | …" at bounding box center [654, 334] width 1308 height 583
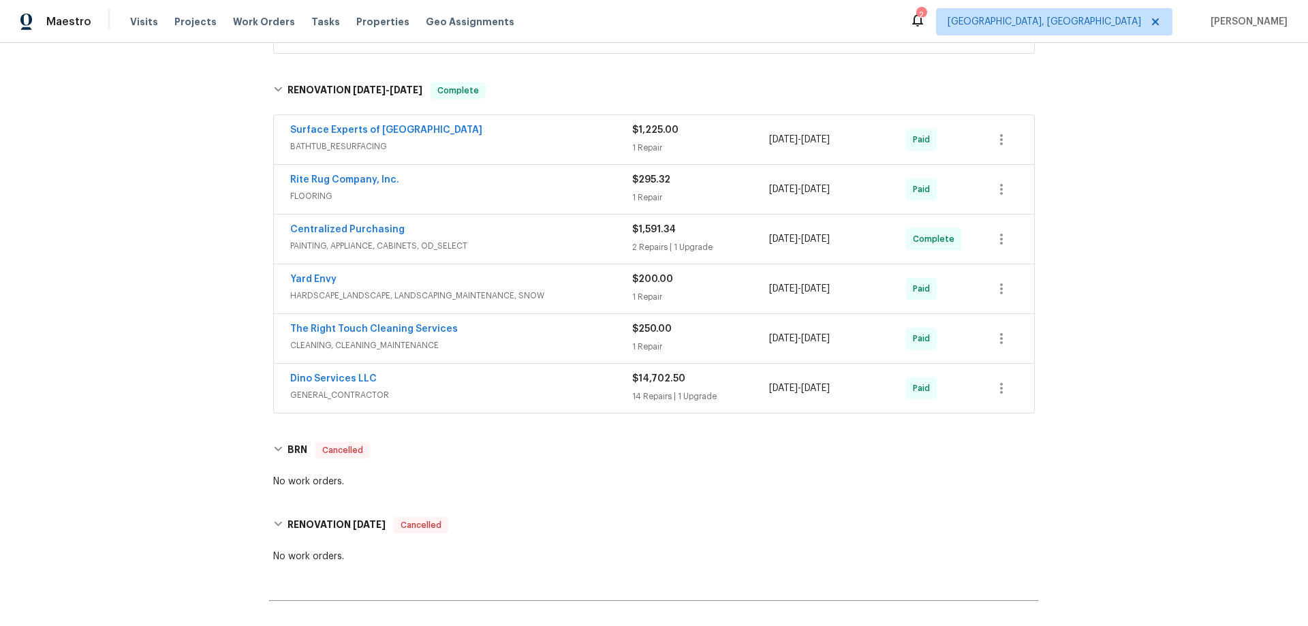
click at [215, 237] on div "Back to all projects 5614 Chatmoss Rd, Midlothian, VA 23112 3 Beds | 2 Baths | …" at bounding box center [654, 334] width 1308 height 583
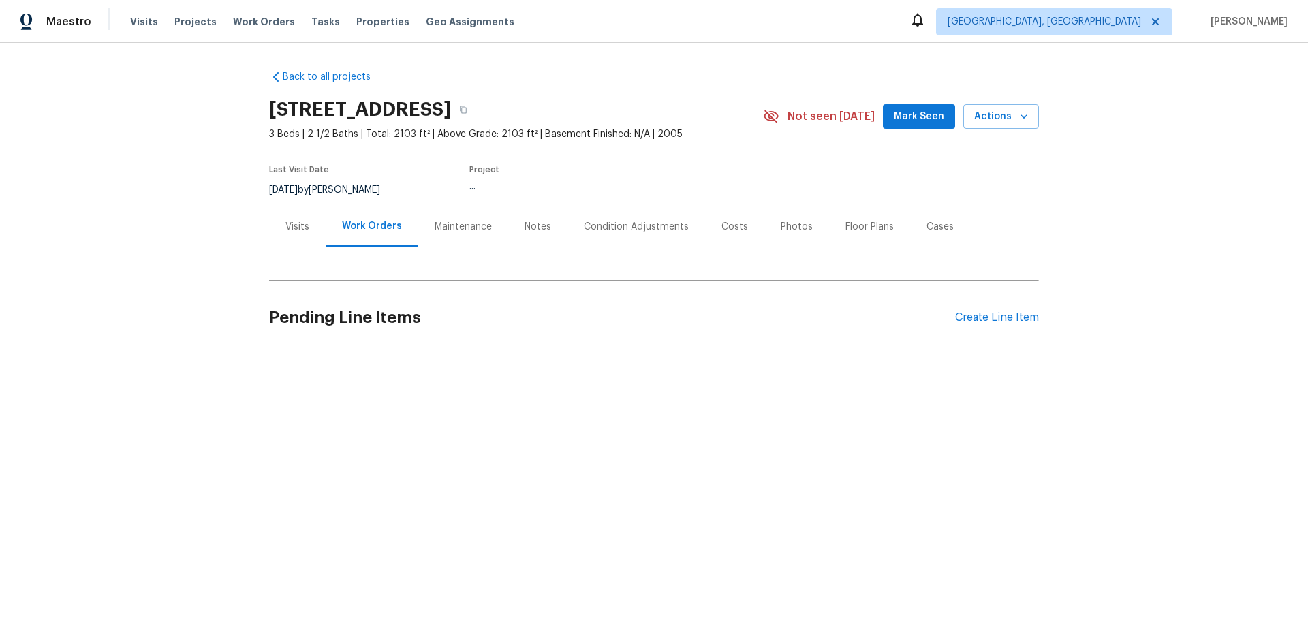
click at [285, 236] on div "Visits" at bounding box center [297, 226] width 57 height 40
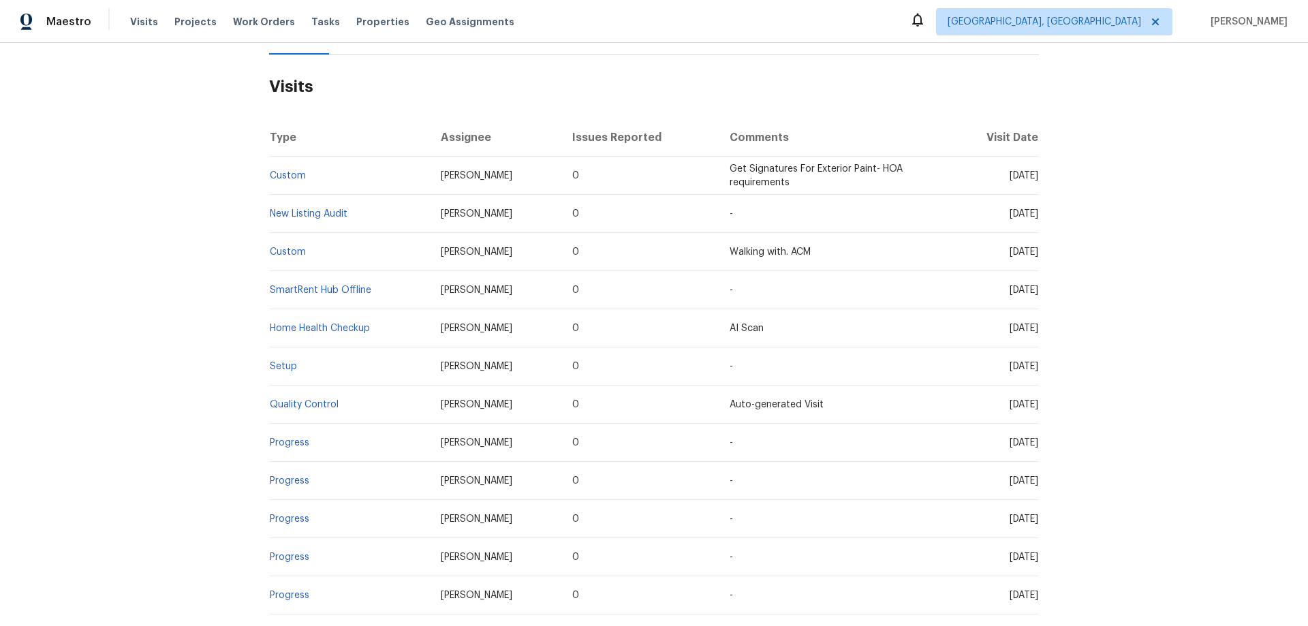
scroll to position [341, 0]
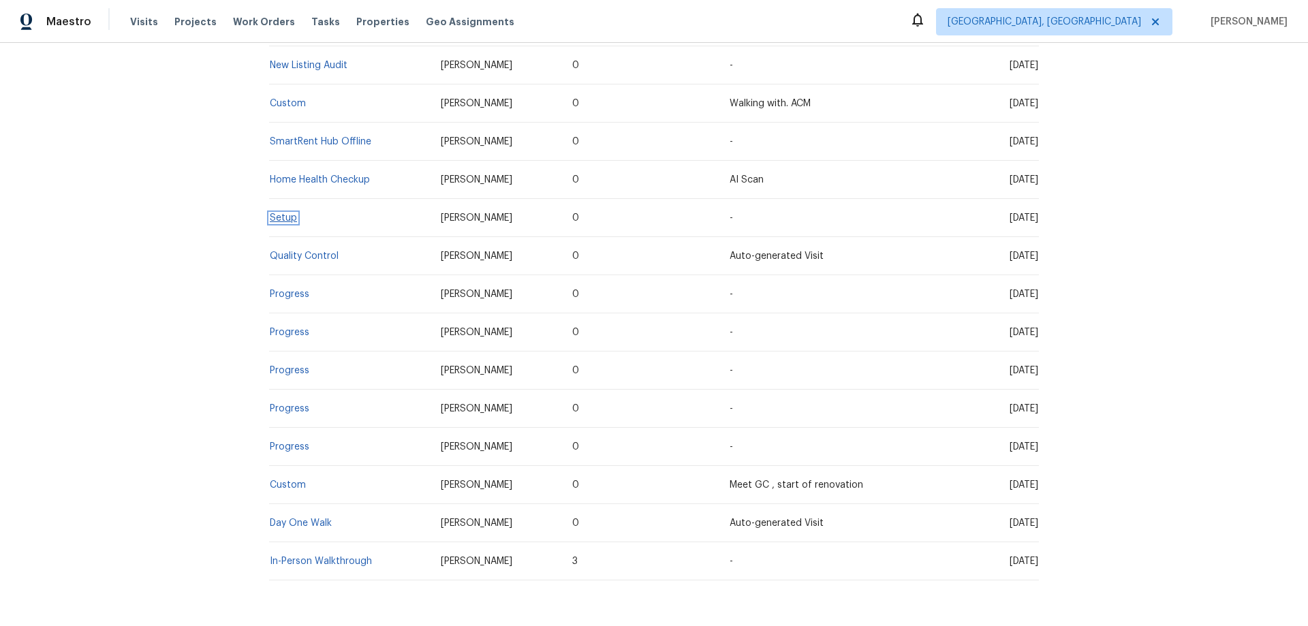
click at [283, 221] on link "Setup" at bounding box center [283, 218] width 27 height 10
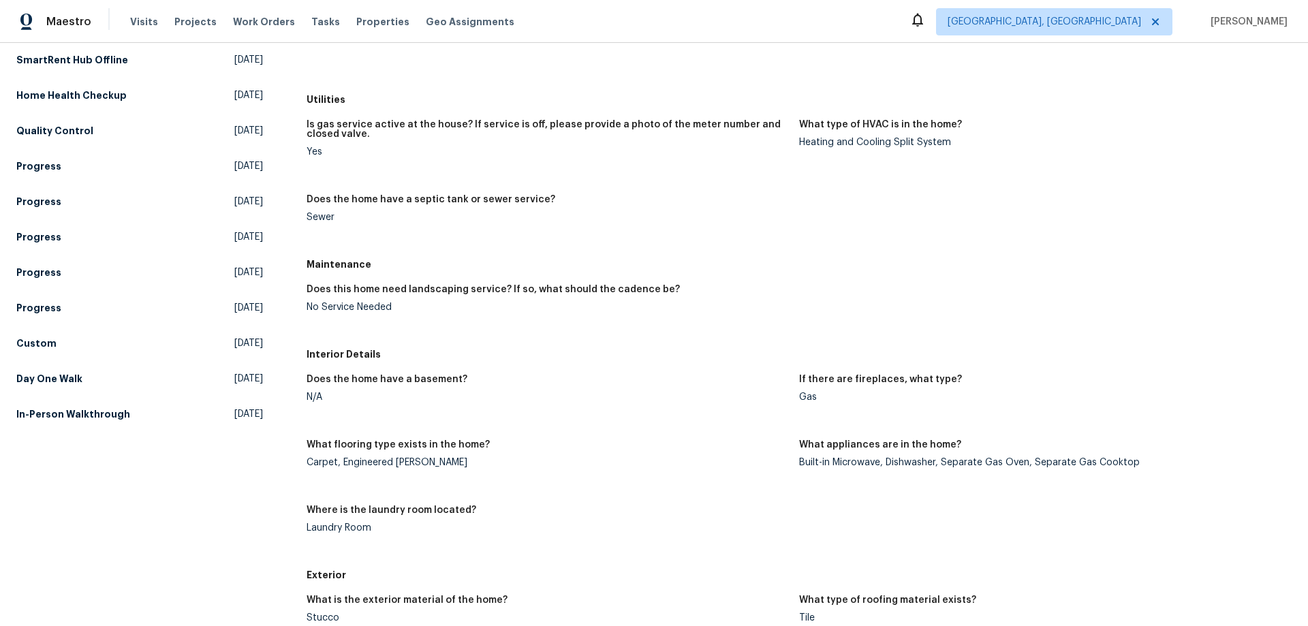
scroll to position [273, 0]
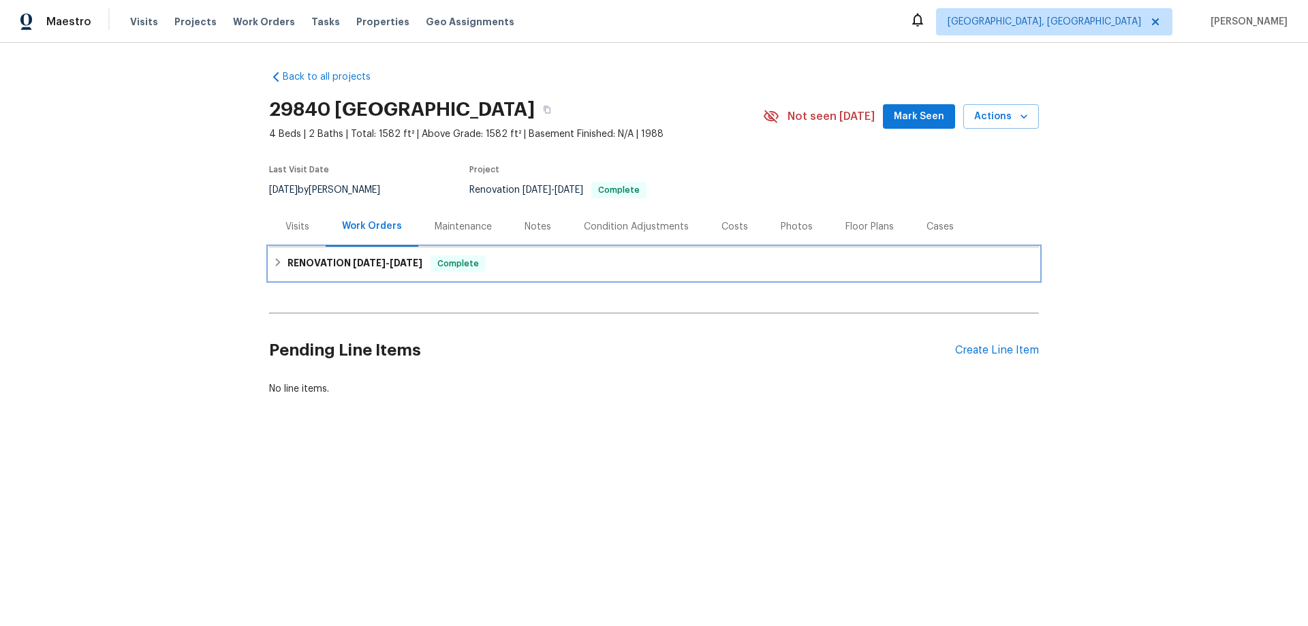
click at [292, 262] on h6 "RENOVATION [DATE] - [DATE]" at bounding box center [354, 263] width 135 height 16
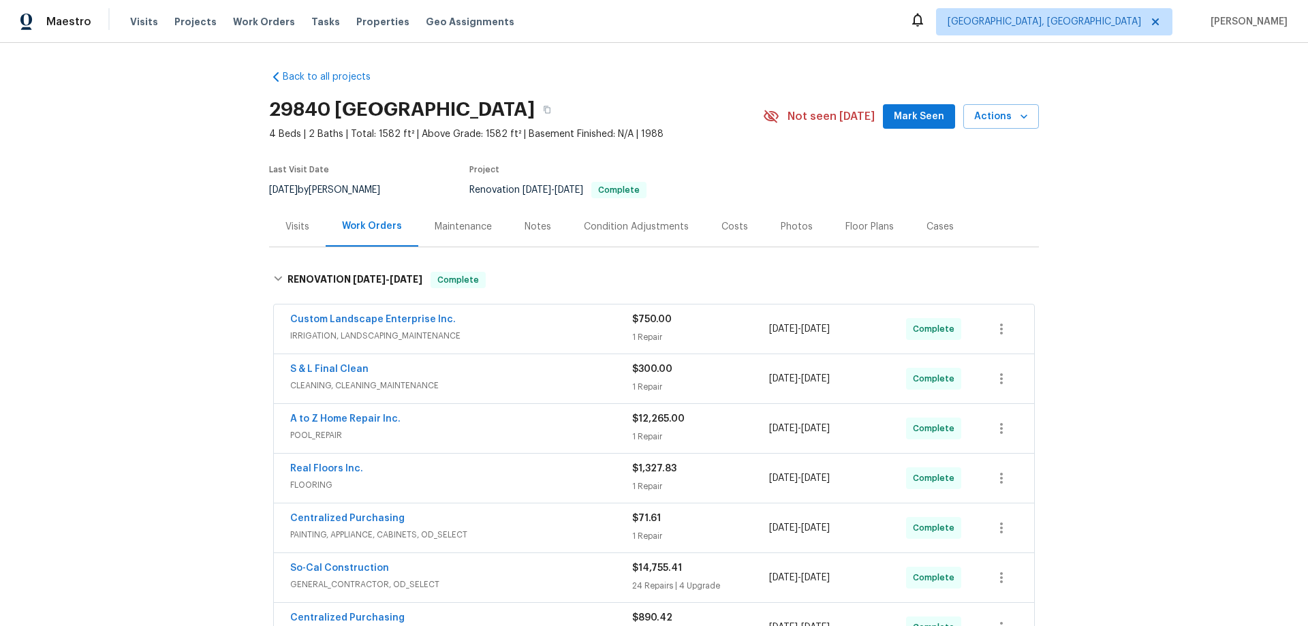
click at [162, 268] on div "Back to all projects [STREET_ADDRESS] 4 Beds | 2 Baths | Total: 1582 ft² | Abov…" at bounding box center [654, 334] width 1308 height 583
click at [204, 456] on div "Back to all projects [STREET_ADDRESS] 4 Beds | 2 Baths | Total: 1582 ft² | Abov…" at bounding box center [654, 334] width 1308 height 583
click at [194, 202] on div "Back to all projects [STREET_ADDRESS] 4 Beds | 2 Baths | Total: 1582 ft² | Abov…" at bounding box center [654, 334] width 1308 height 583
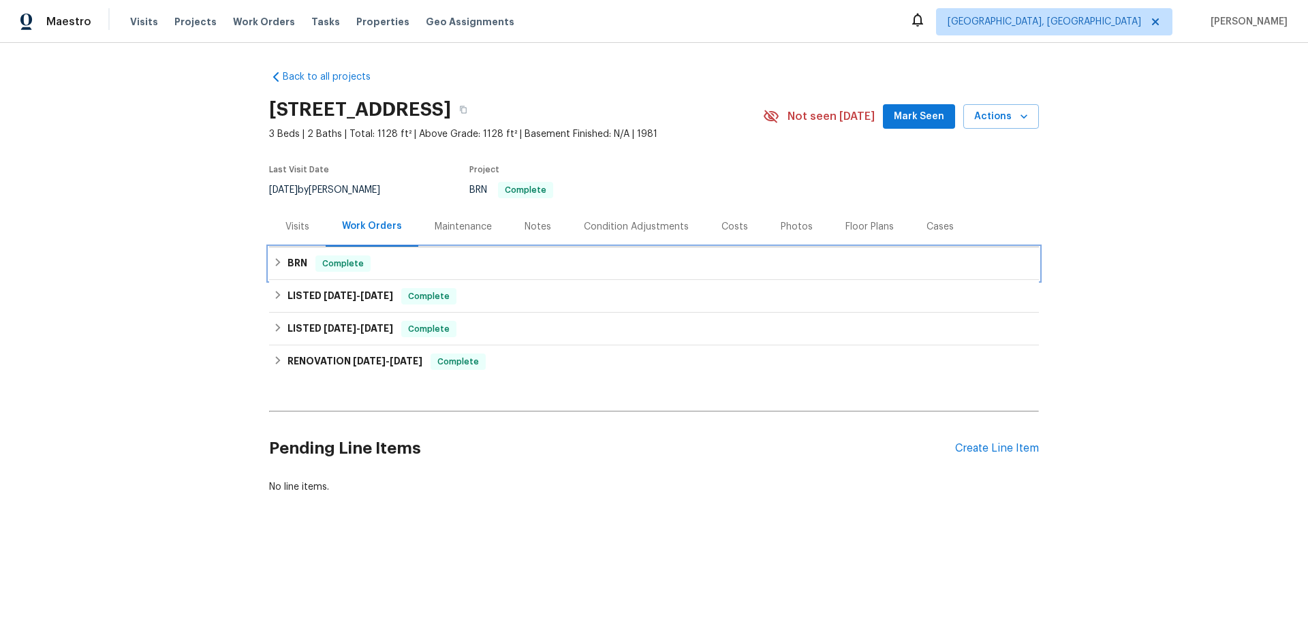
click at [286, 272] on div "BRN Complete" at bounding box center [654, 263] width 770 height 33
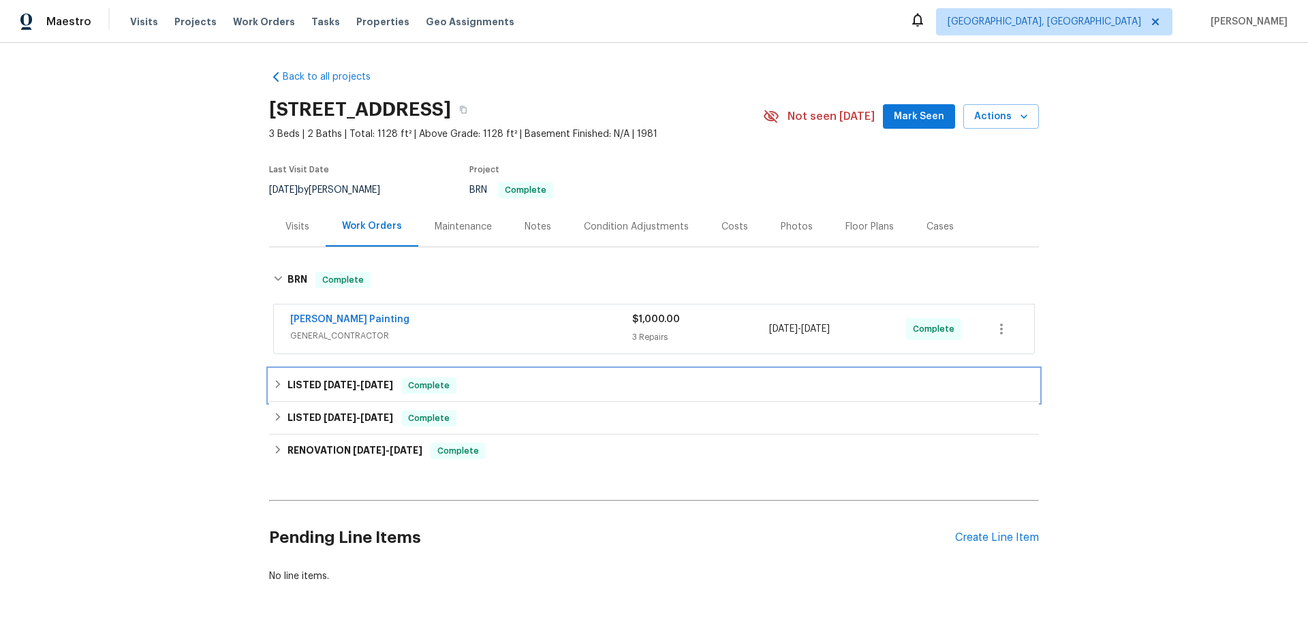
click at [285, 377] on div "LISTED [DATE] - [DATE] Complete" at bounding box center [654, 385] width 770 height 33
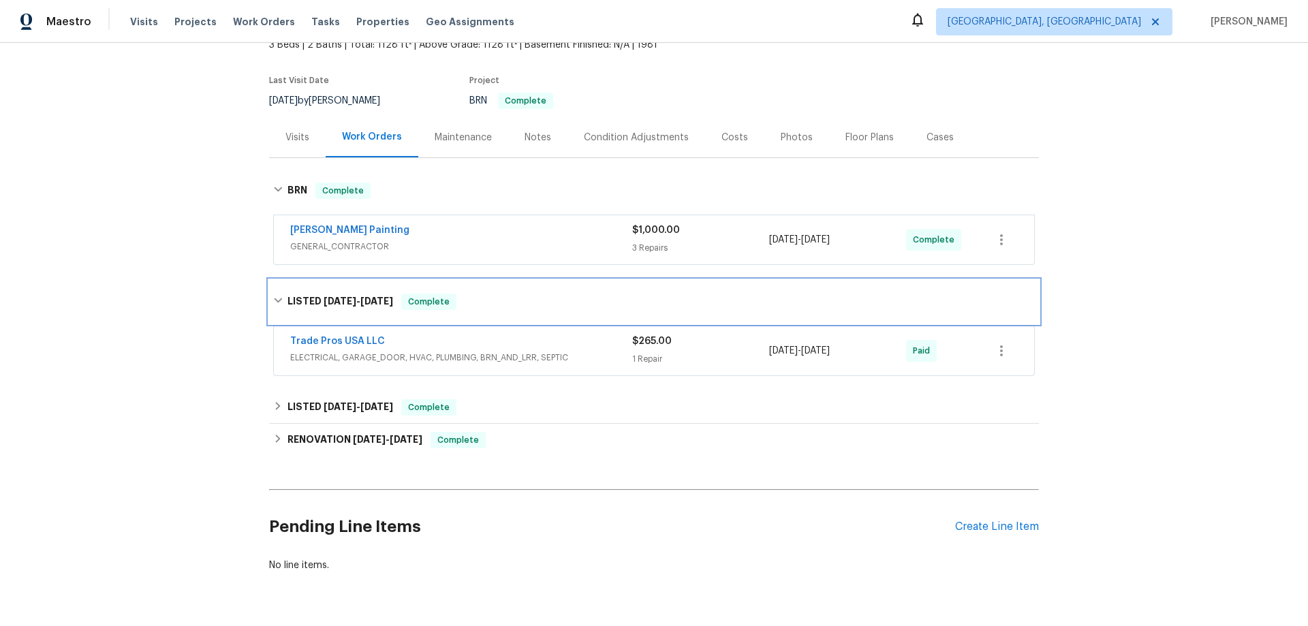
scroll to position [136, 0]
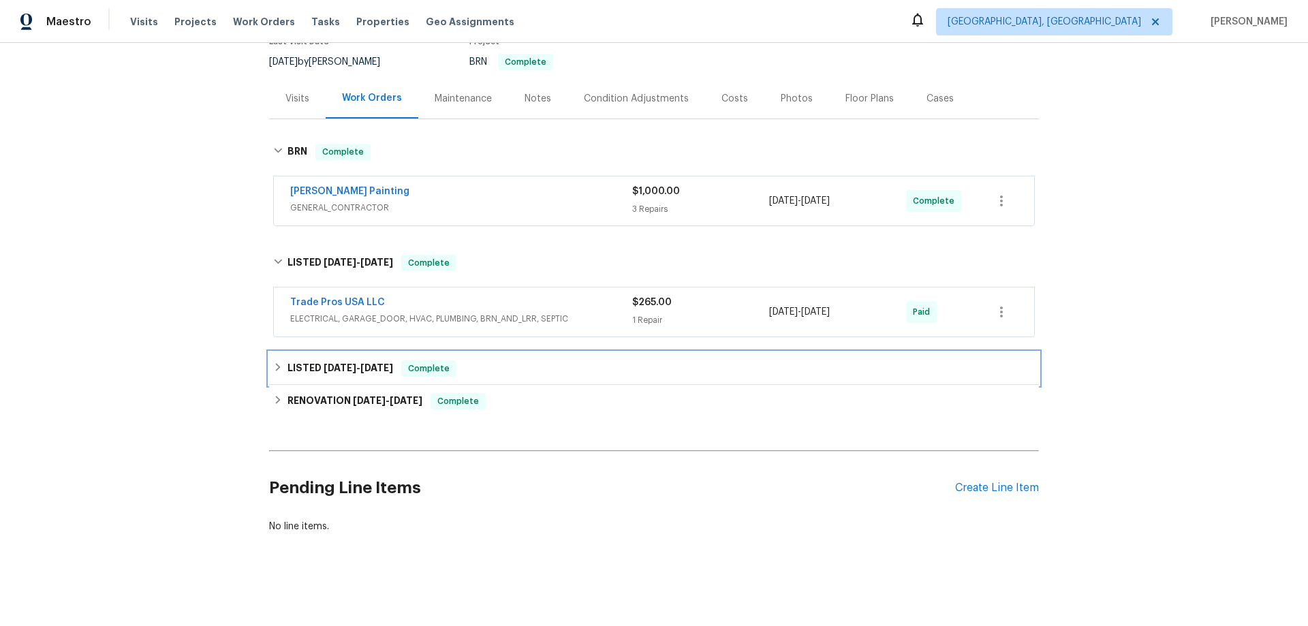
drag, startPoint x: 280, startPoint y: 360, endPoint x: 290, endPoint y: 439, distance: 79.7
click at [279, 364] on div "LISTED [DATE] - [DATE] Complete" at bounding box center [654, 368] width 762 height 16
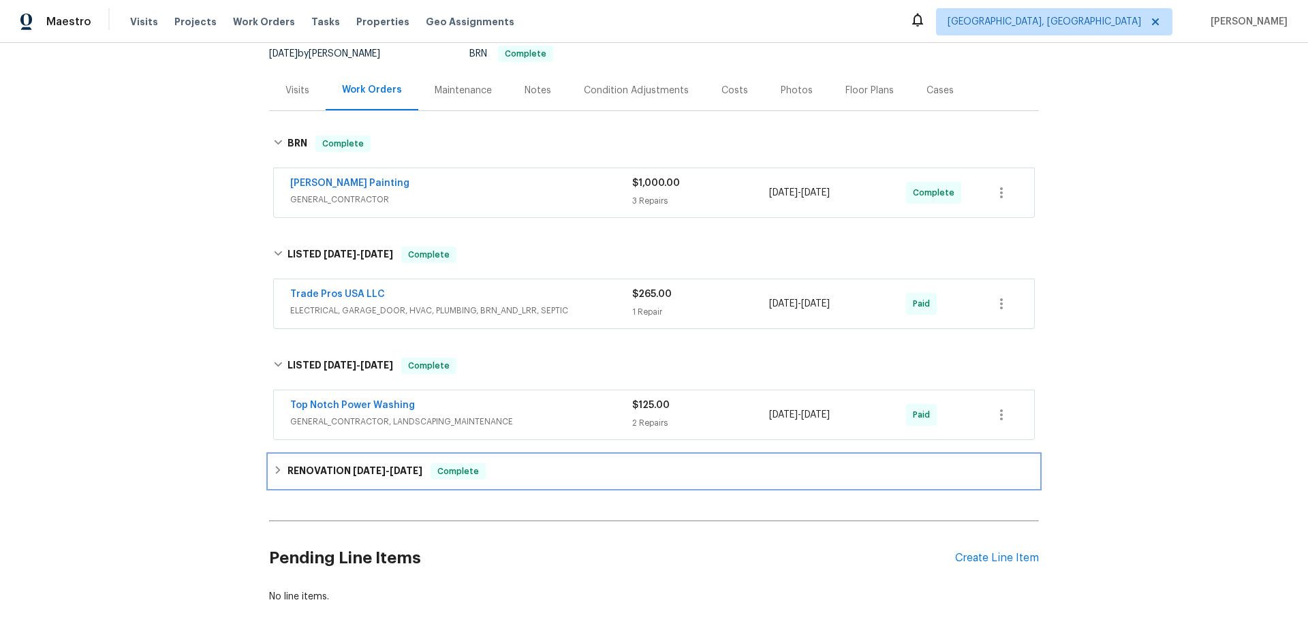
drag, startPoint x: 282, startPoint y: 467, endPoint x: 271, endPoint y: 456, distance: 15.9
click at [287, 464] on h6 "RENOVATION [DATE] - [DATE]" at bounding box center [354, 471] width 135 height 16
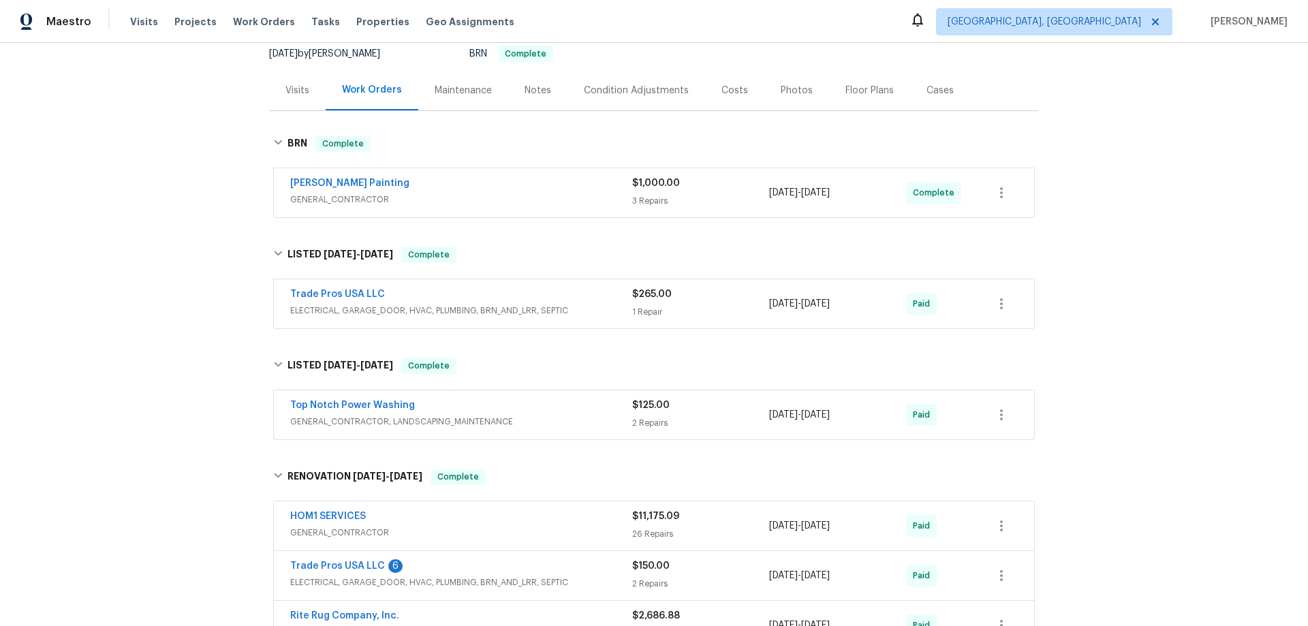
click at [138, 277] on div "Back to all projects 616 15th Ave NW, Birmingham, AL 35215 3 Beds | 2 Baths | T…" at bounding box center [654, 334] width 1308 height 583
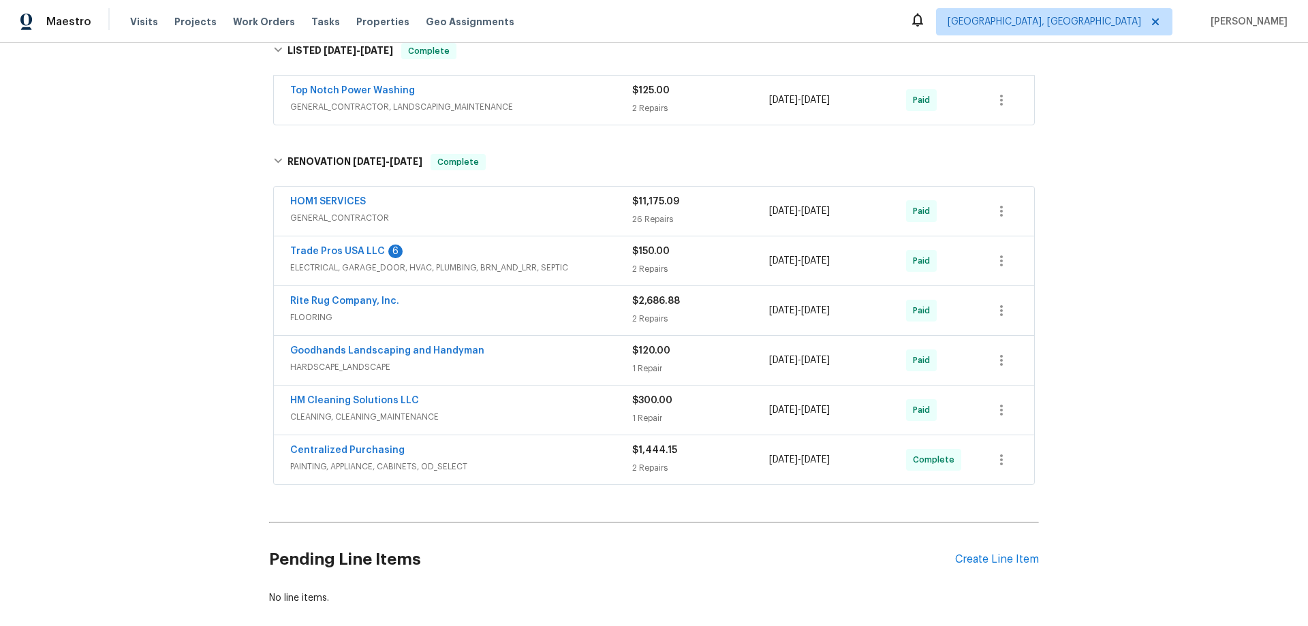
scroll to position [473, 0]
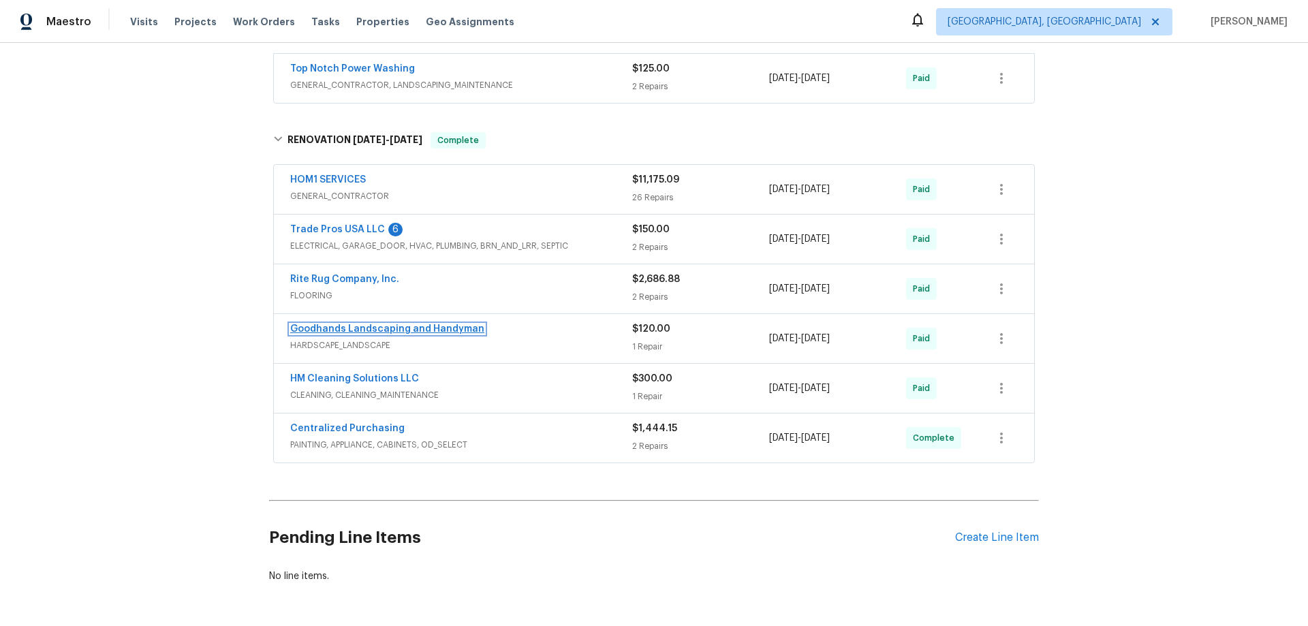
click at [401, 328] on link "Goodhands Landscaping and Handyman" at bounding box center [387, 329] width 194 height 10
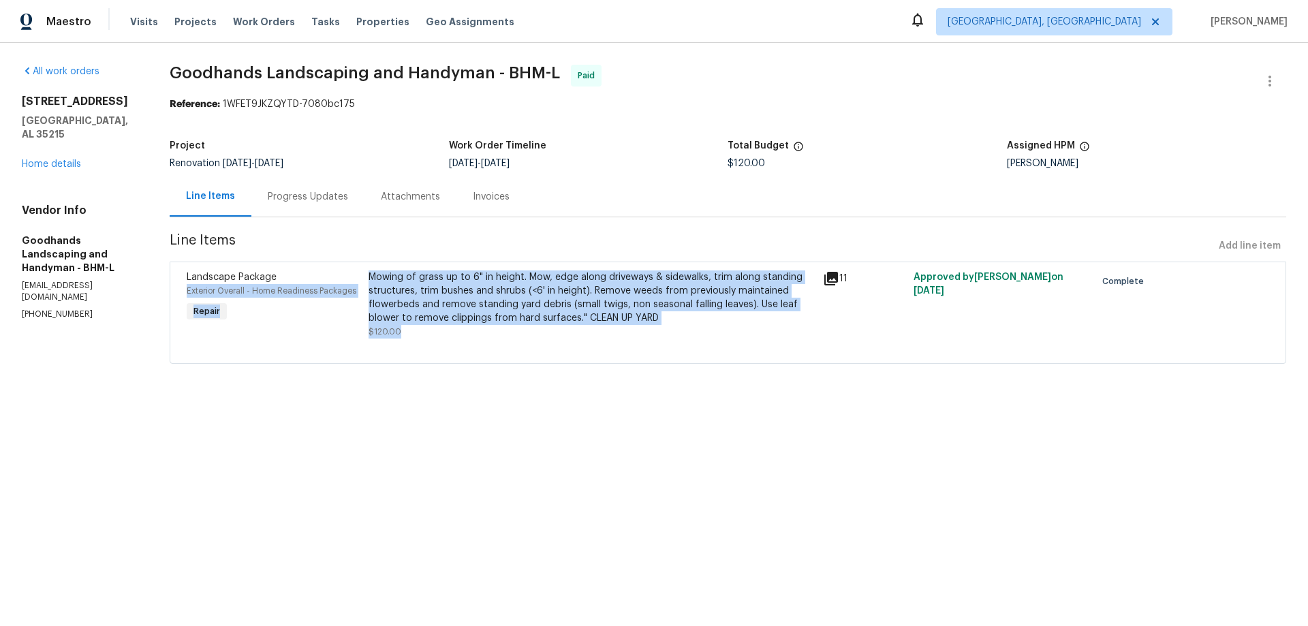
drag, startPoint x: 361, startPoint y: 271, endPoint x: 488, endPoint y: 331, distance: 140.2
click at [488, 331] on div "Landscape Package Exterior Overall - Home Readiness Packages Repair Mowing of g…" at bounding box center [728, 304] width 1091 height 76
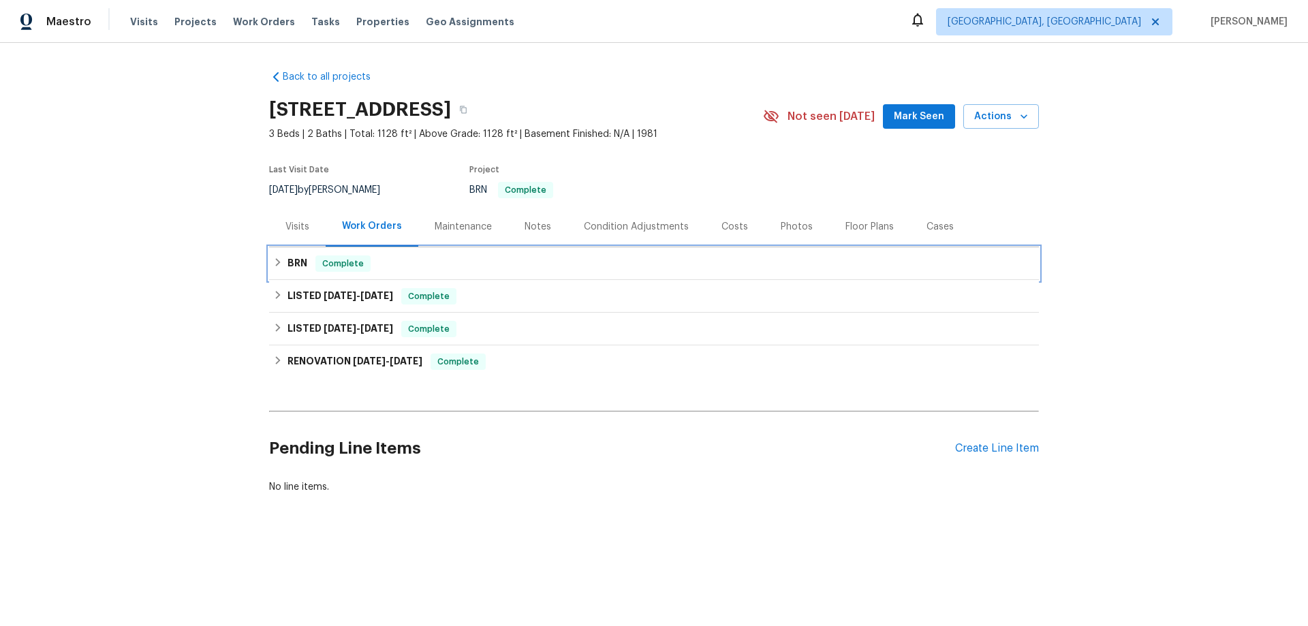
drag, startPoint x: 288, startPoint y: 265, endPoint x: 289, endPoint y: 272, distance: 6.8
click at [288, 268] on h6 "BRN" at bounding box center [297, 263] width 20 height 16
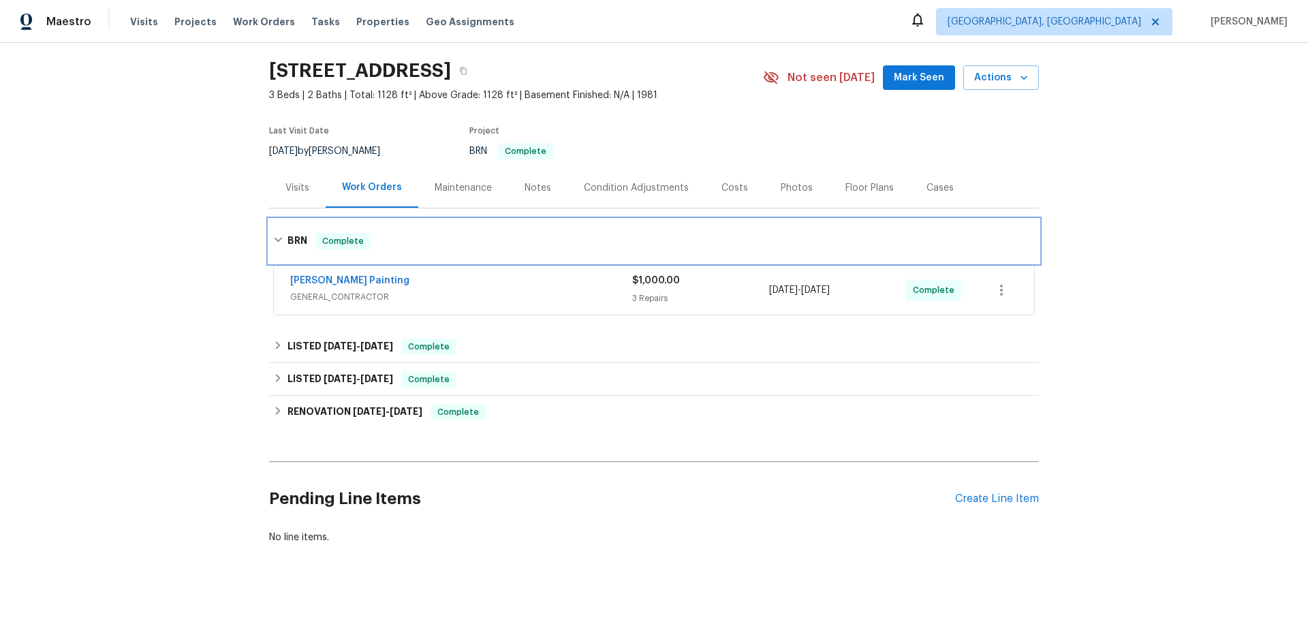
scroll to position [60, 0]
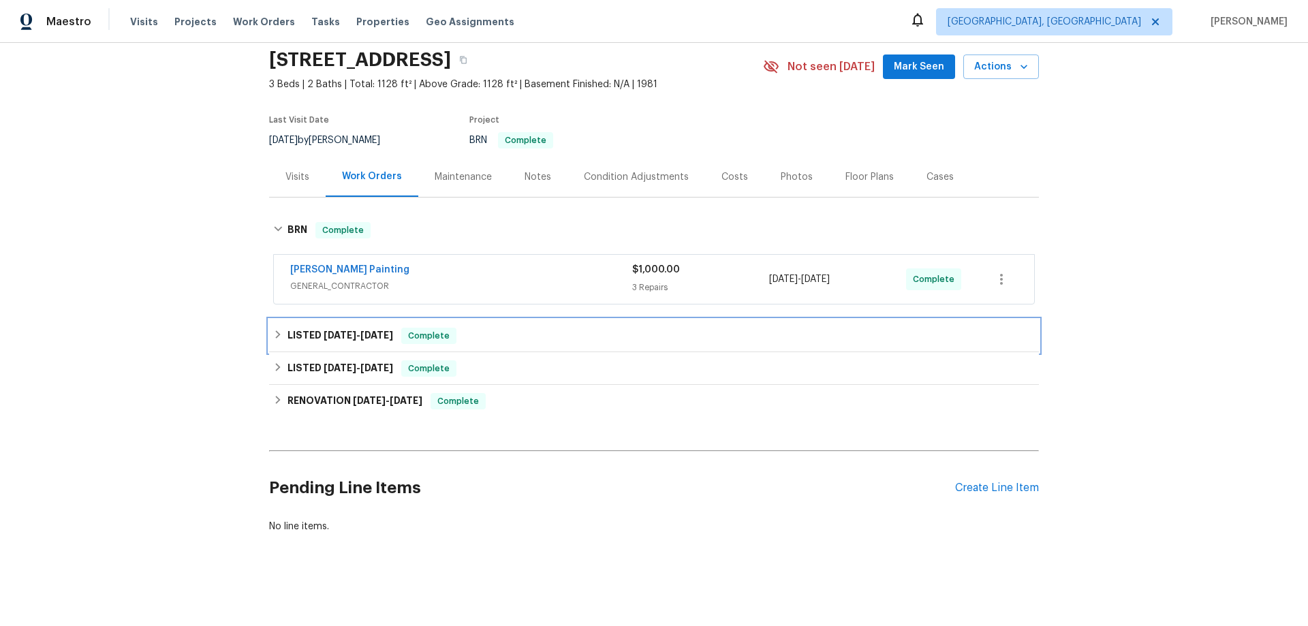
drag, startPoint x: 330, startPoint y: 322, endPoint x: 342, endPoint y: 392, distance: 71.2
click at [328, 330] on span "[DATE]" at bounding box center [340, 335] width 33 height 10
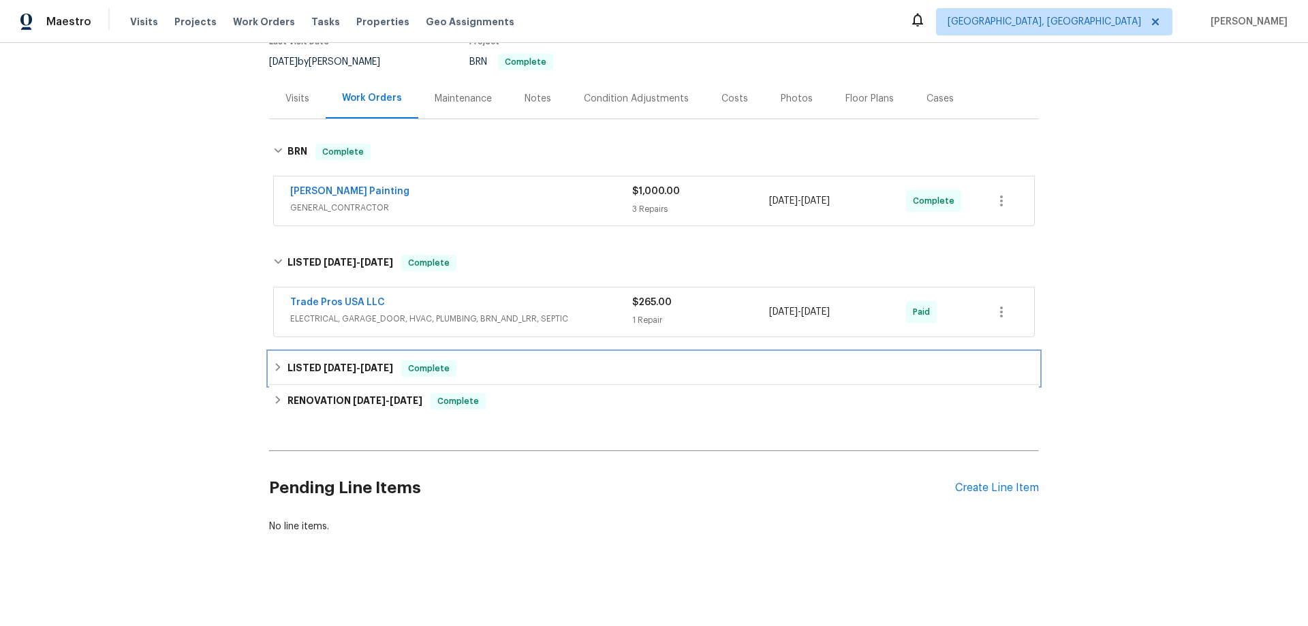
click at [347, 362] on h6 "LISTED [DATE] - [DATE]" at bounding box center [340, 368] width 106 height 16
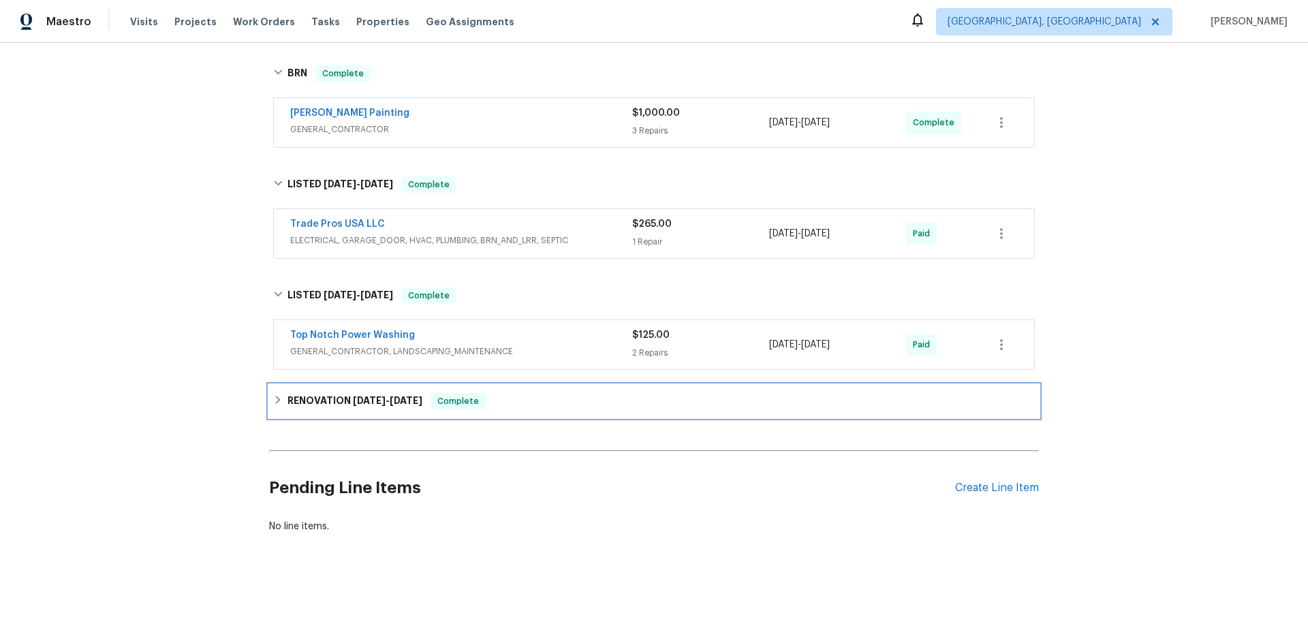
click at [328, 393] on h6 "RENOVATION [DATE] - [DATE]" at bounding box center [354, 401] width 135 height 16
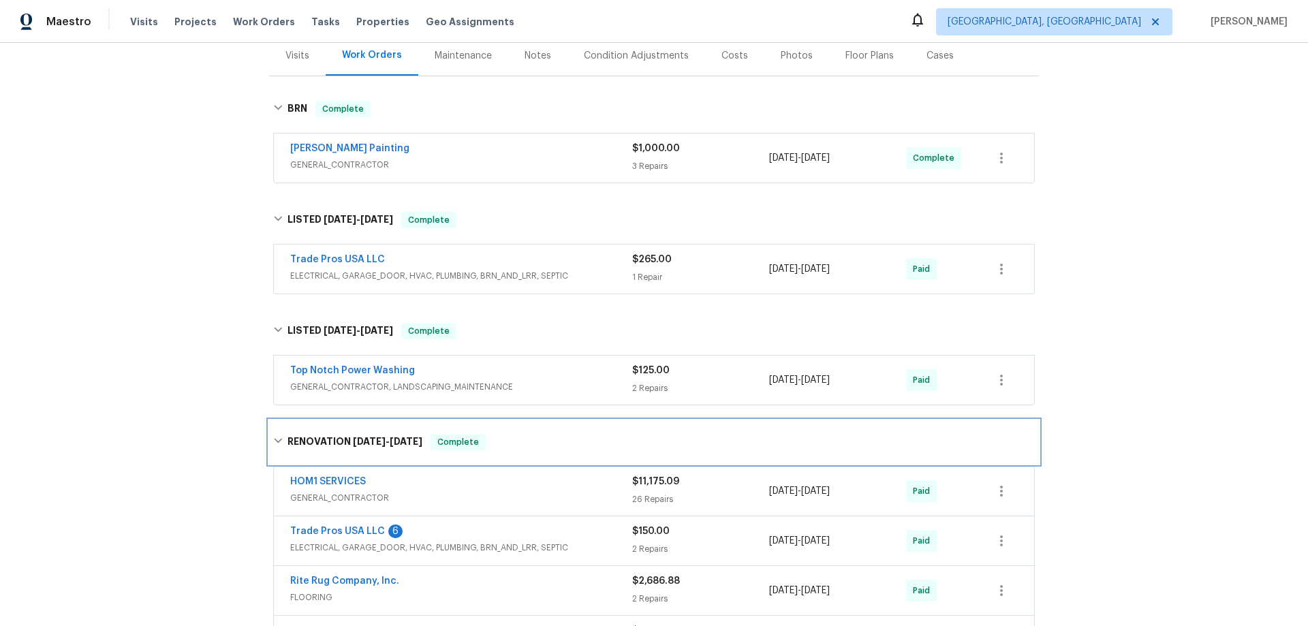
scroll to position [147, 0]
